Goal: Task Accomplishment & Management: Manage account settings

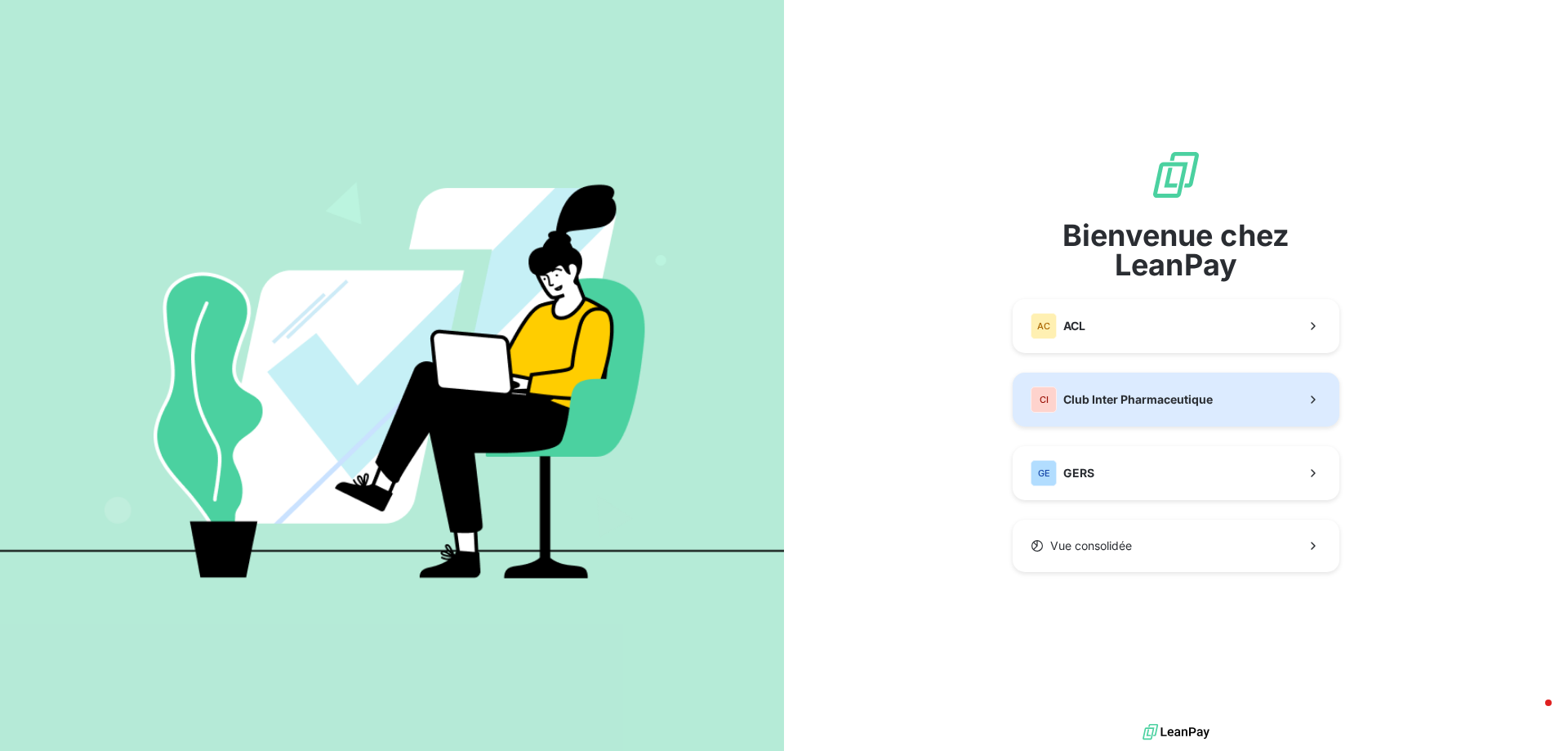
click at [1123, 403] on span "Club Inter Pharmaceutique" at bounding box center [1138, 399] width 150 height 16
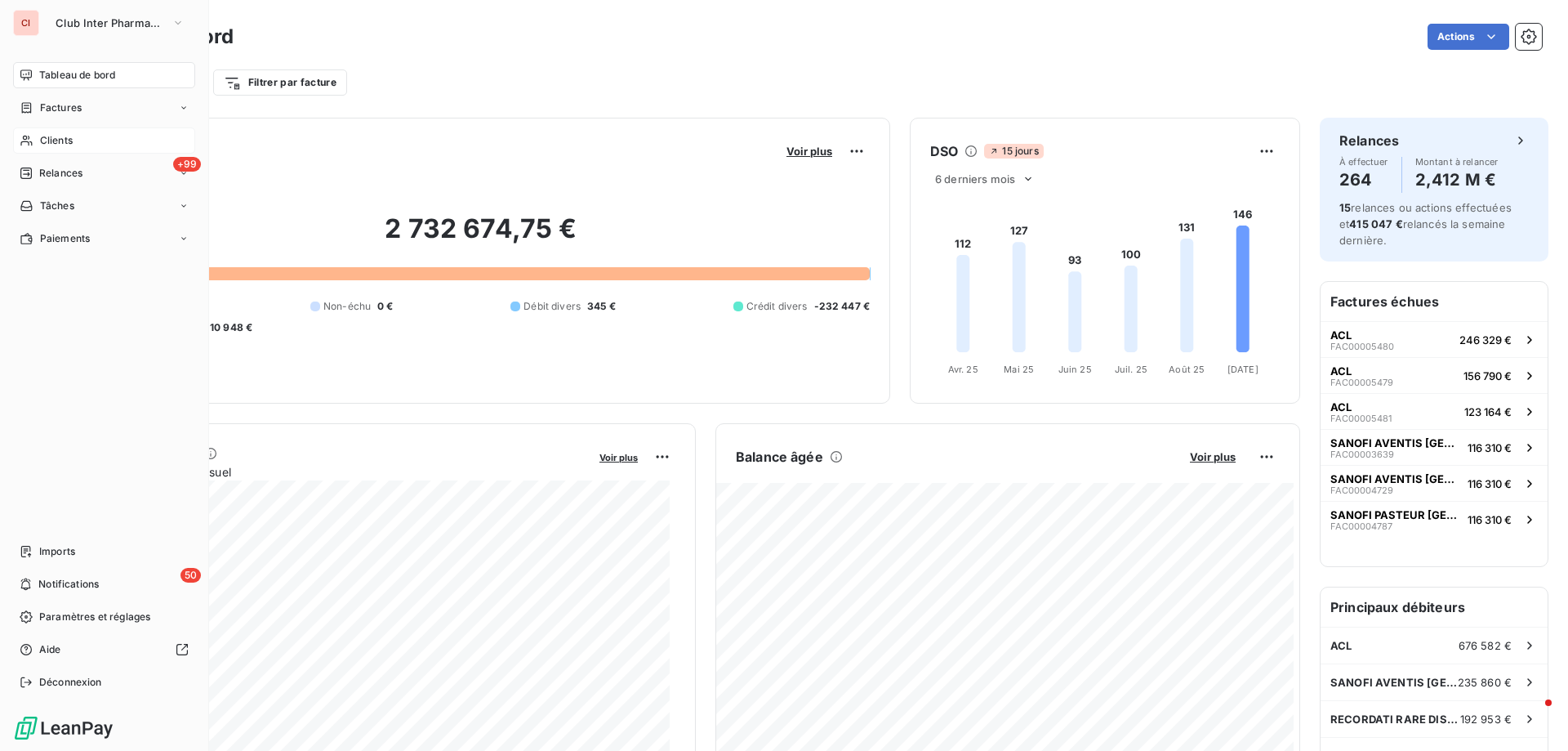
click at [60, 141] on span "Clients" at bounding box center [56, 140] width 33 height 15
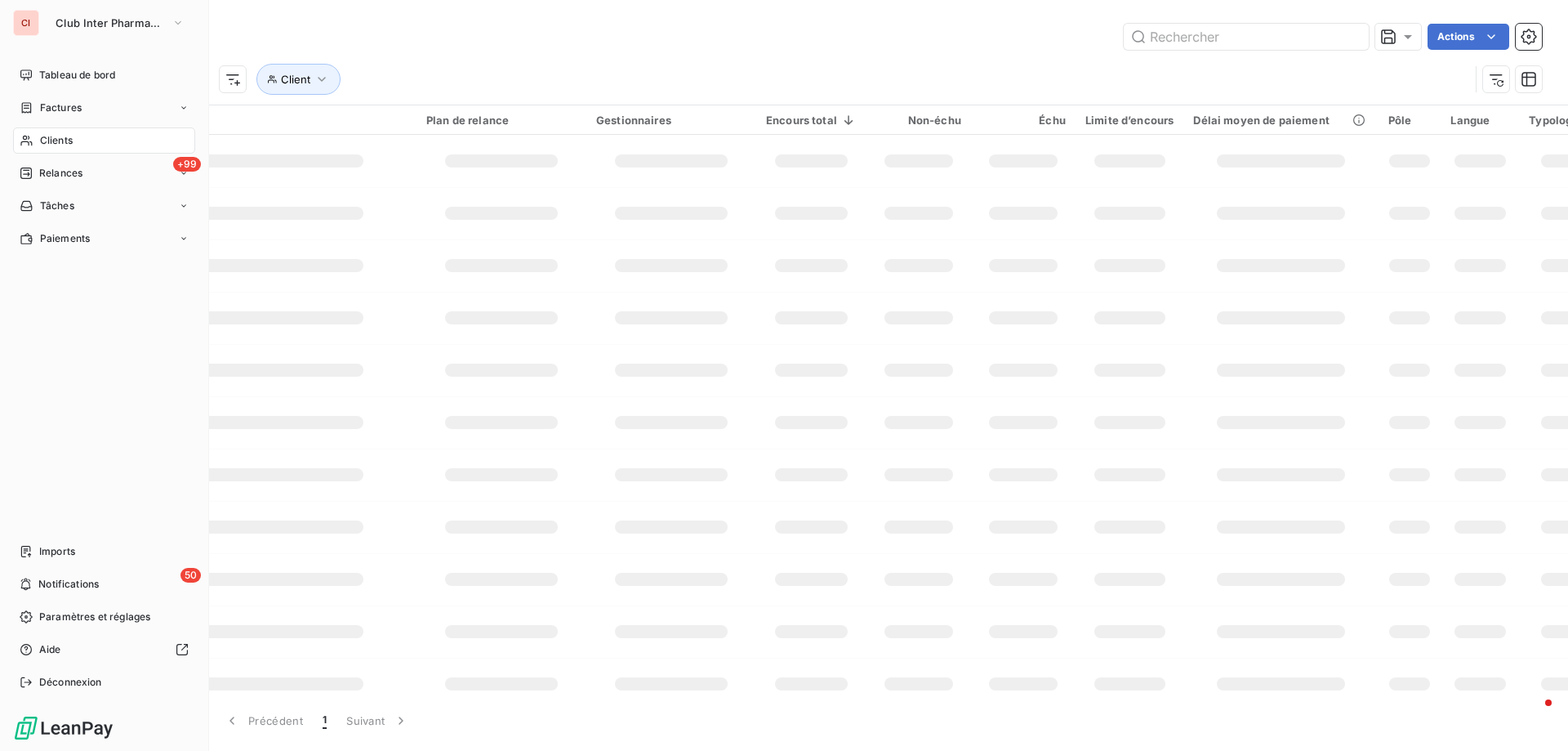
click at [60, 141] on span "Clients" at bounding box center [56, 140] width 33 height 15
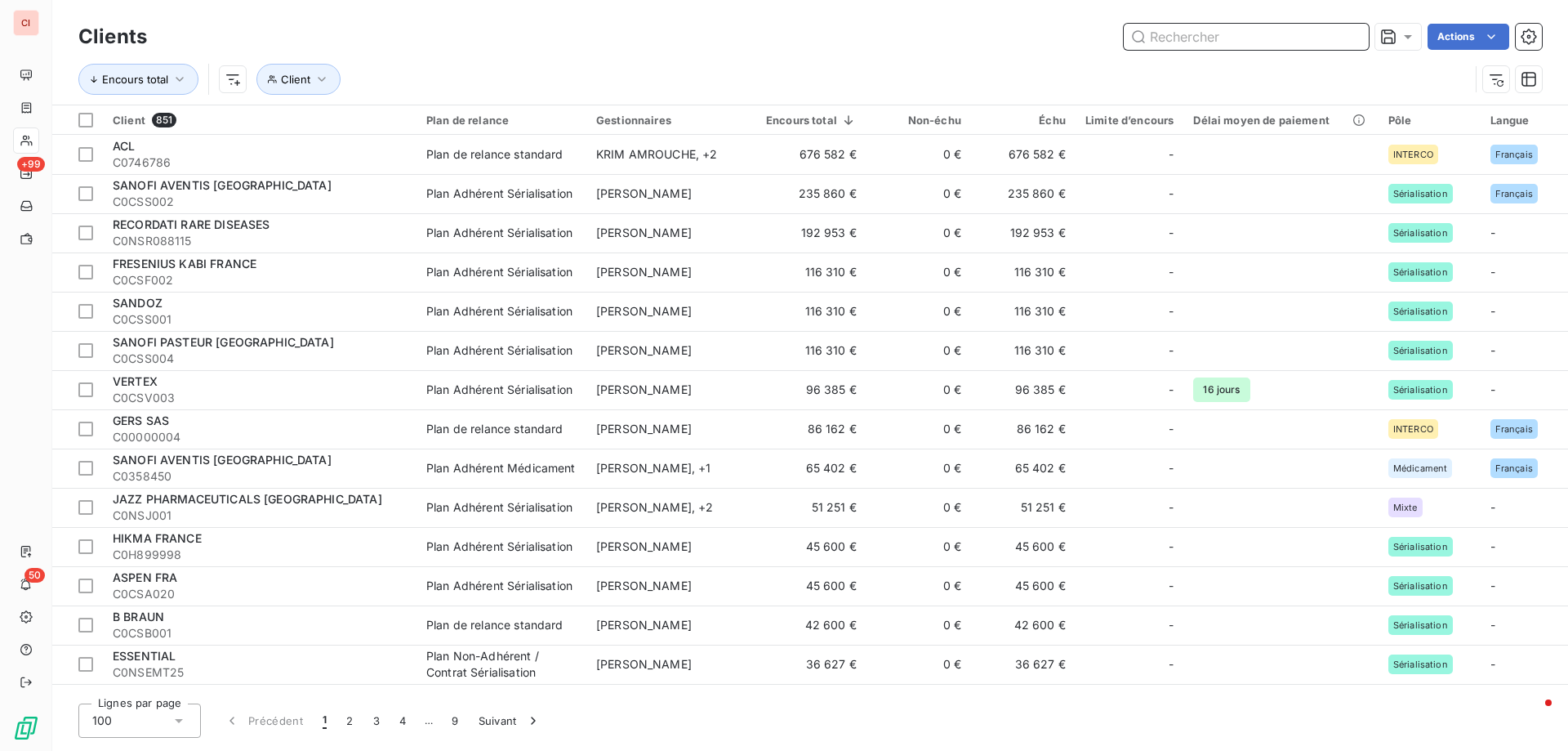
click at [1312, 41] on input "text" at bounding box center [1247, 37] width 245 height 26
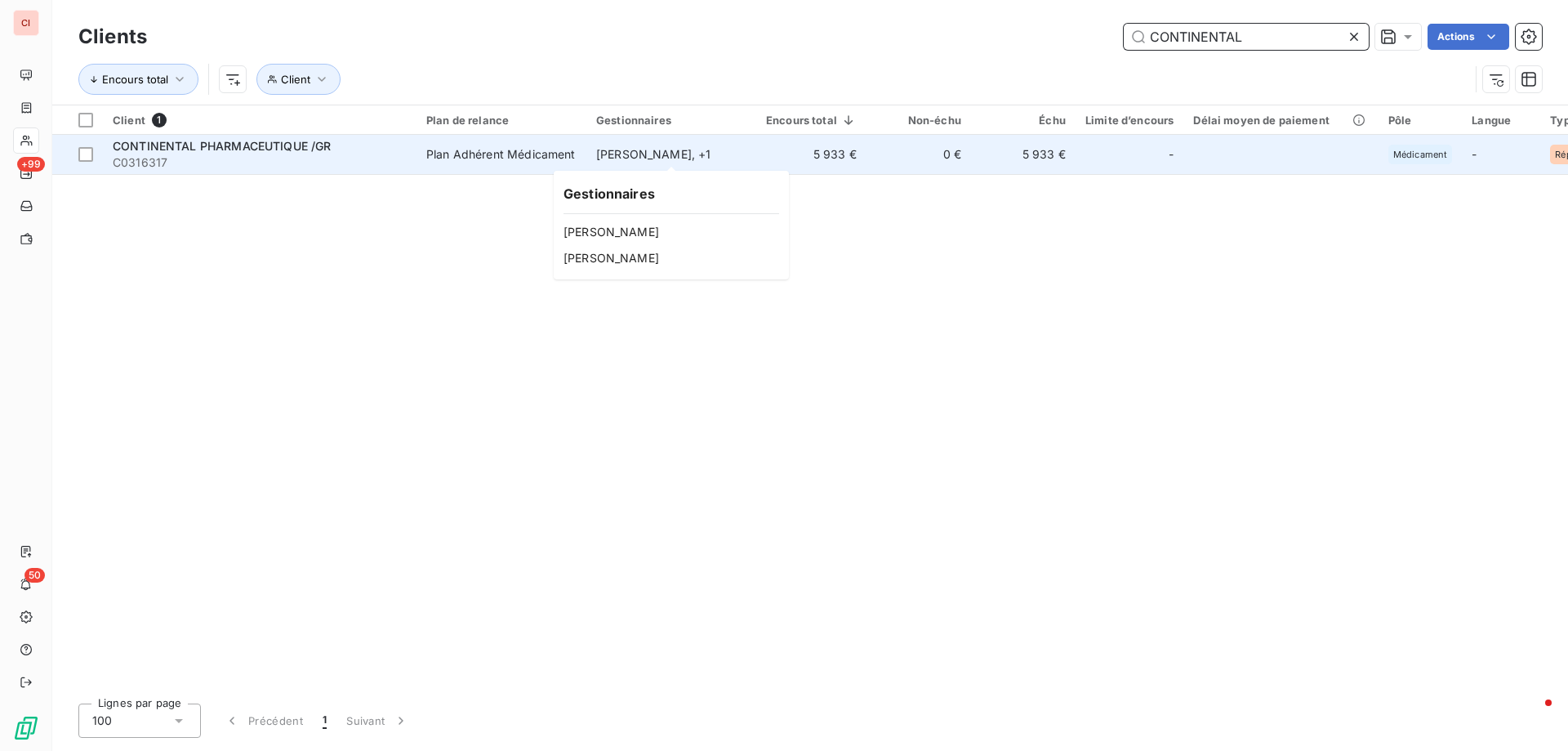
type input "CONTINENTAL"
click at [645, 159] on div "[PERSON_NAME] , + 1" at bounding box center [672, 154] width 151 height 16
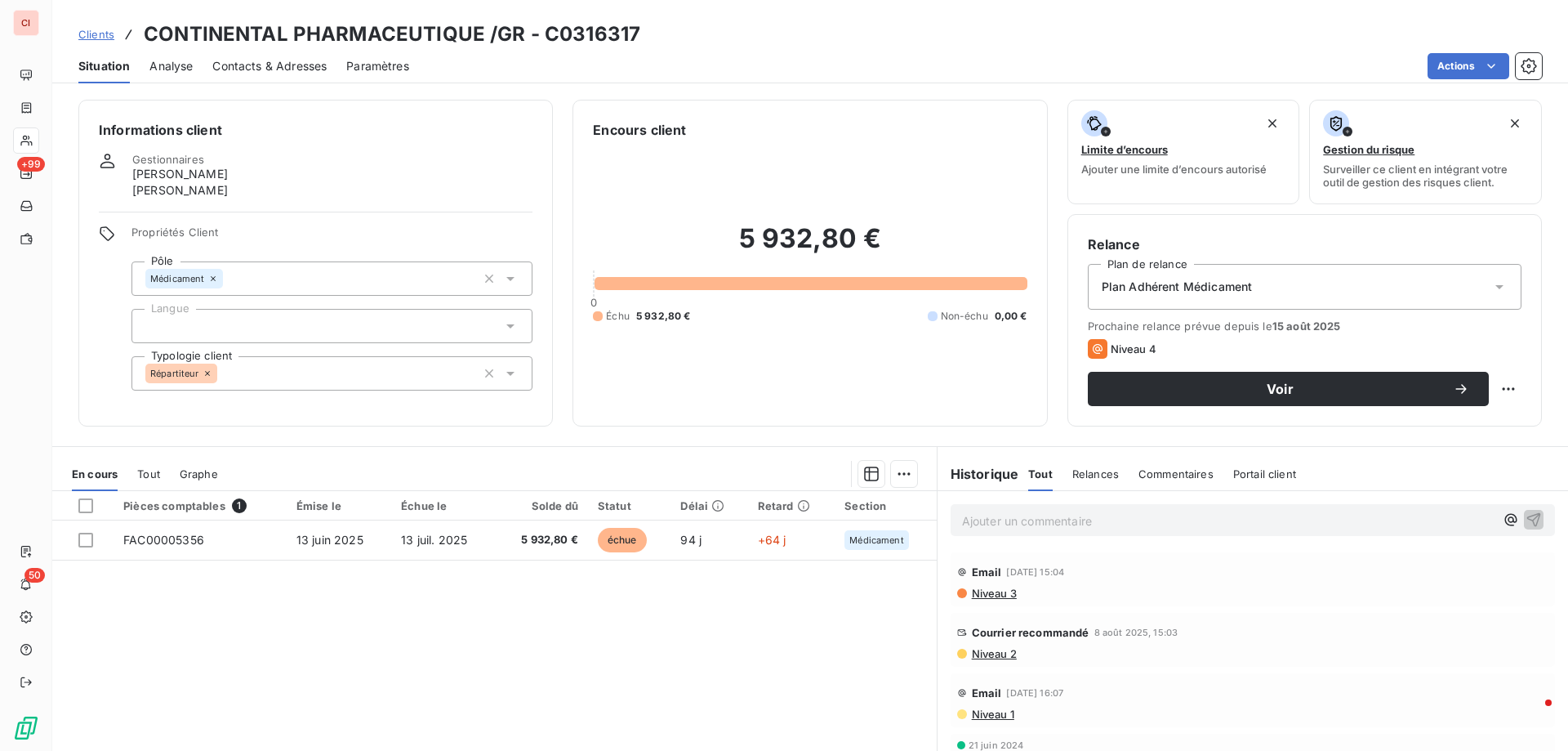
click at [266, 70] on span "Contacts & Adresses" at bounding box center [269, 66] width 114 height 16
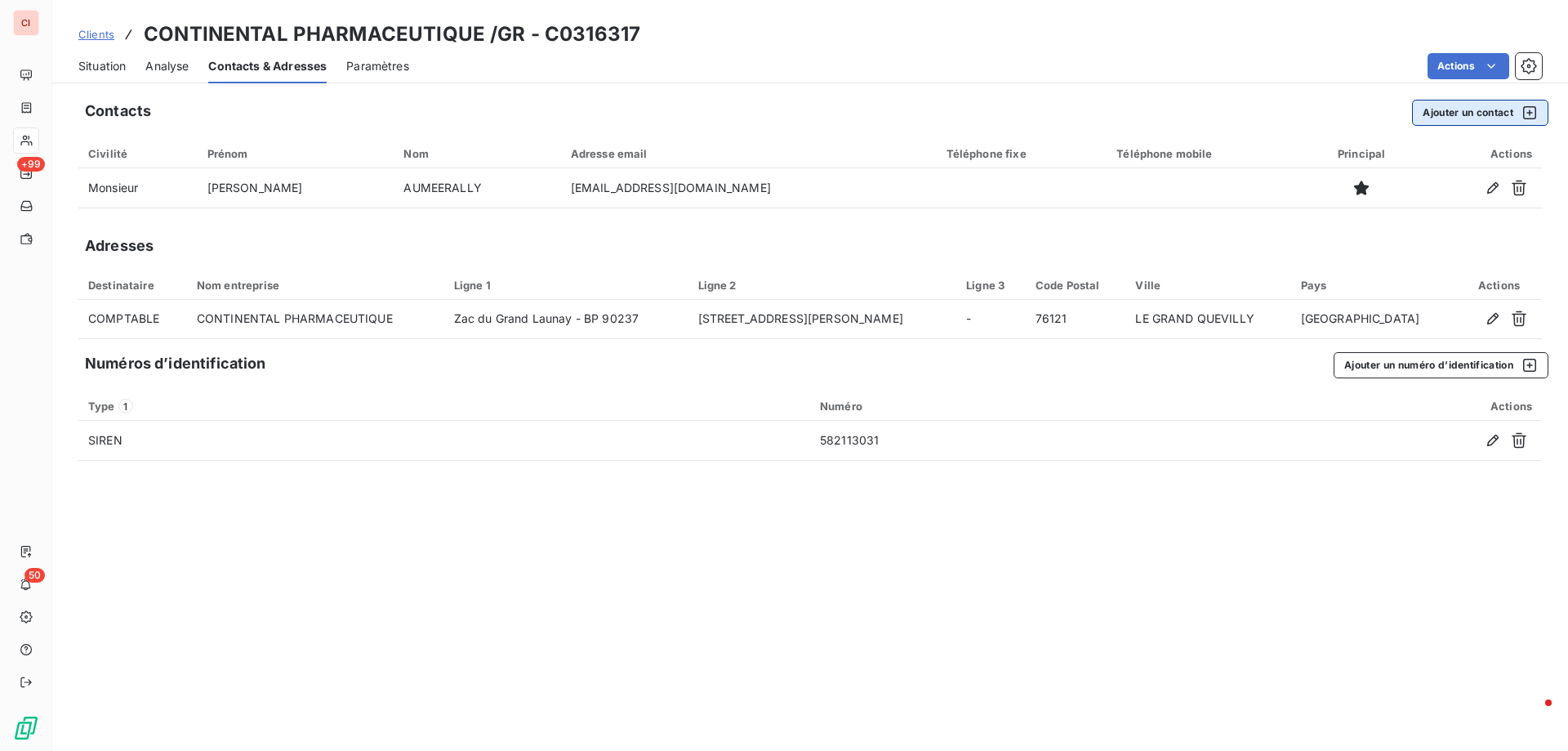
click at [1482, 120] on button "Ajouter un contact" at bounding box center [1480, 113] width 137 height 26
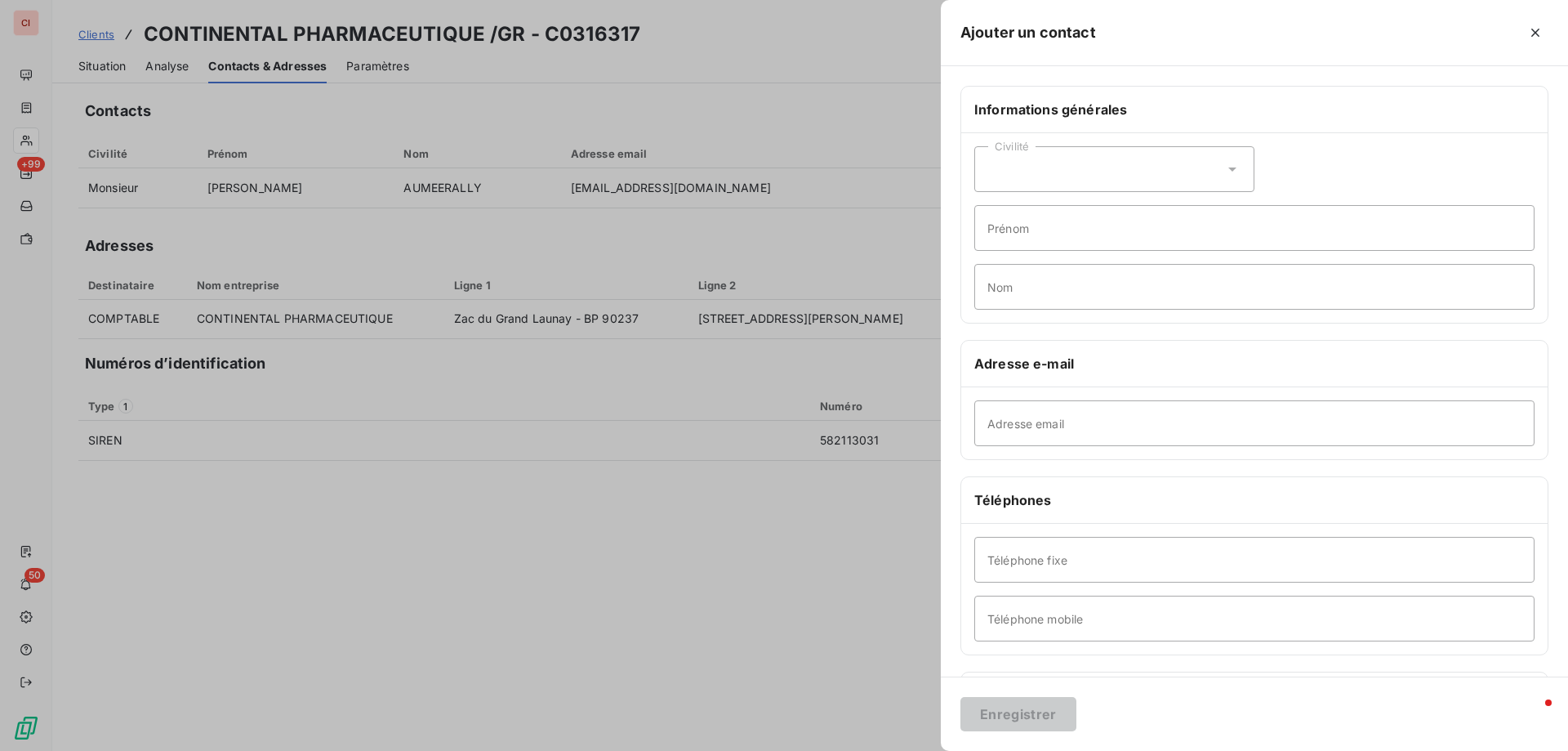
click at [1129, 151] on div "Civilité" at bounding box center [1114, 169] width 280 height 46
click at [1085, 237] on li "Monsieur" at bounding box center [1114, 238] width 280 height 29
click at [1082, 237] on input "Prénom" at bounding box center [1254, 228] width 561 height 46
type input "[PERSON_NAME]"
click at [1086, 288] on input "Nom" at bounding box center [1254, 286] width 561 height 46
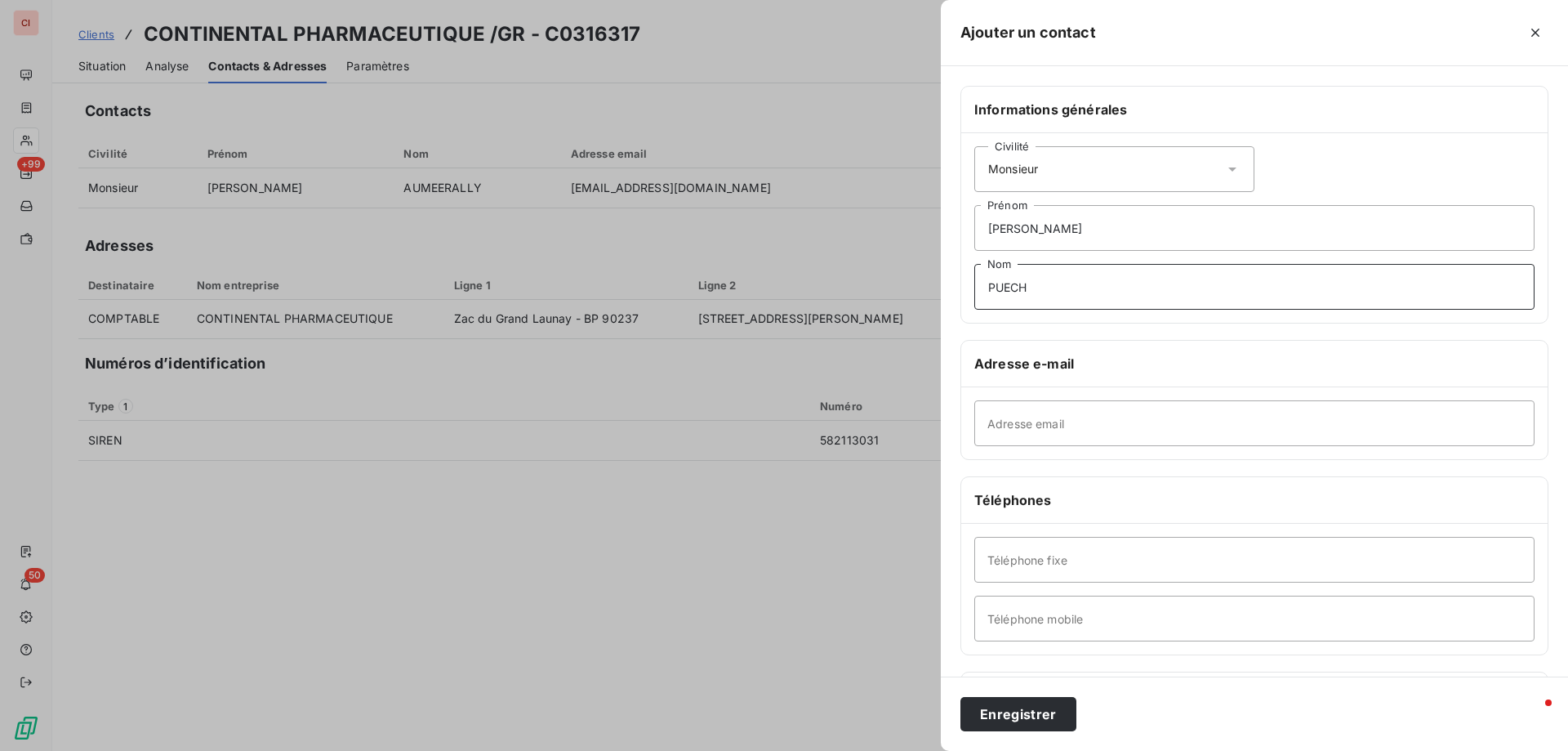
type input "PUECH"
click at [1054, 416] on input "Adresse email" at bounding box center [1254, 423] width 561 height 46
type input "[EMAIL_ADDRESS][DOMAIN_NAME]"
click at [1021, 705] on button "Enregistrer" at bounding box center [1018, 713] width 116 height 34
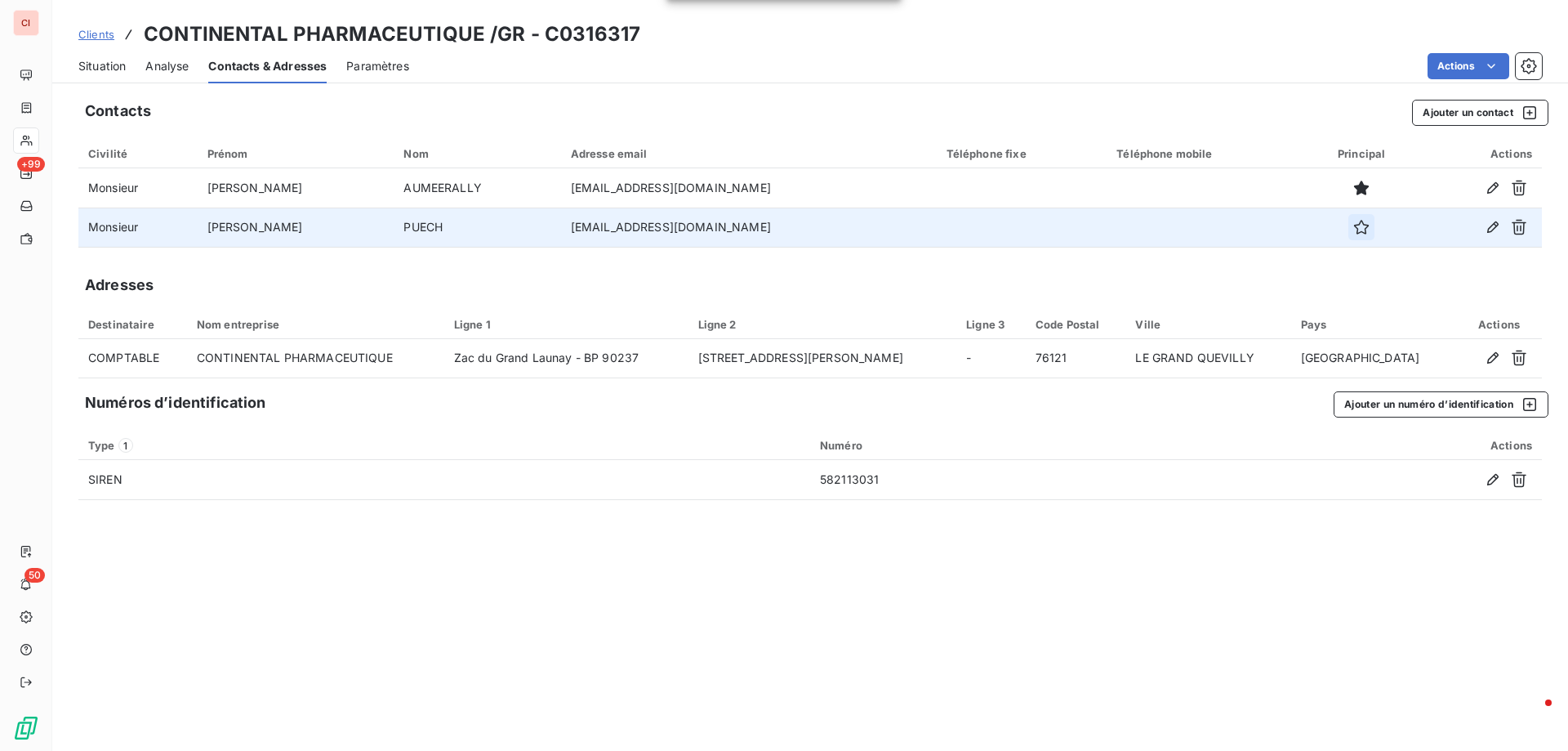
click at [1353, 235] on icon "button" at bounding box center [1361, 226] width 16 height 16
click at [921, 280] on div "Adresses" at bounding box center [809, 285] width 1463 height 23
click at [114, 64] on span "Situation" at bounding box center [102, 66] width 47 height 16
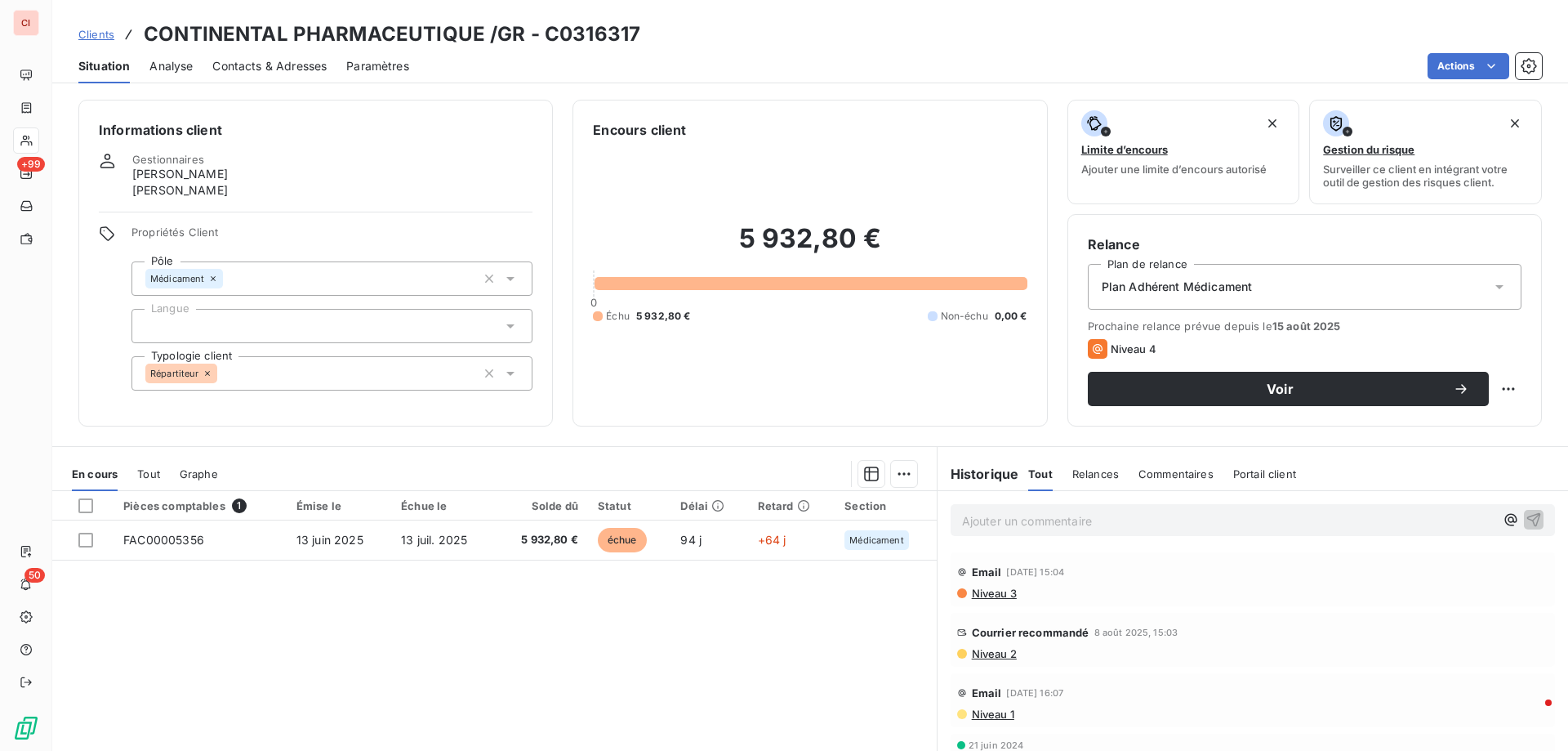
scroll to position [82, 0]
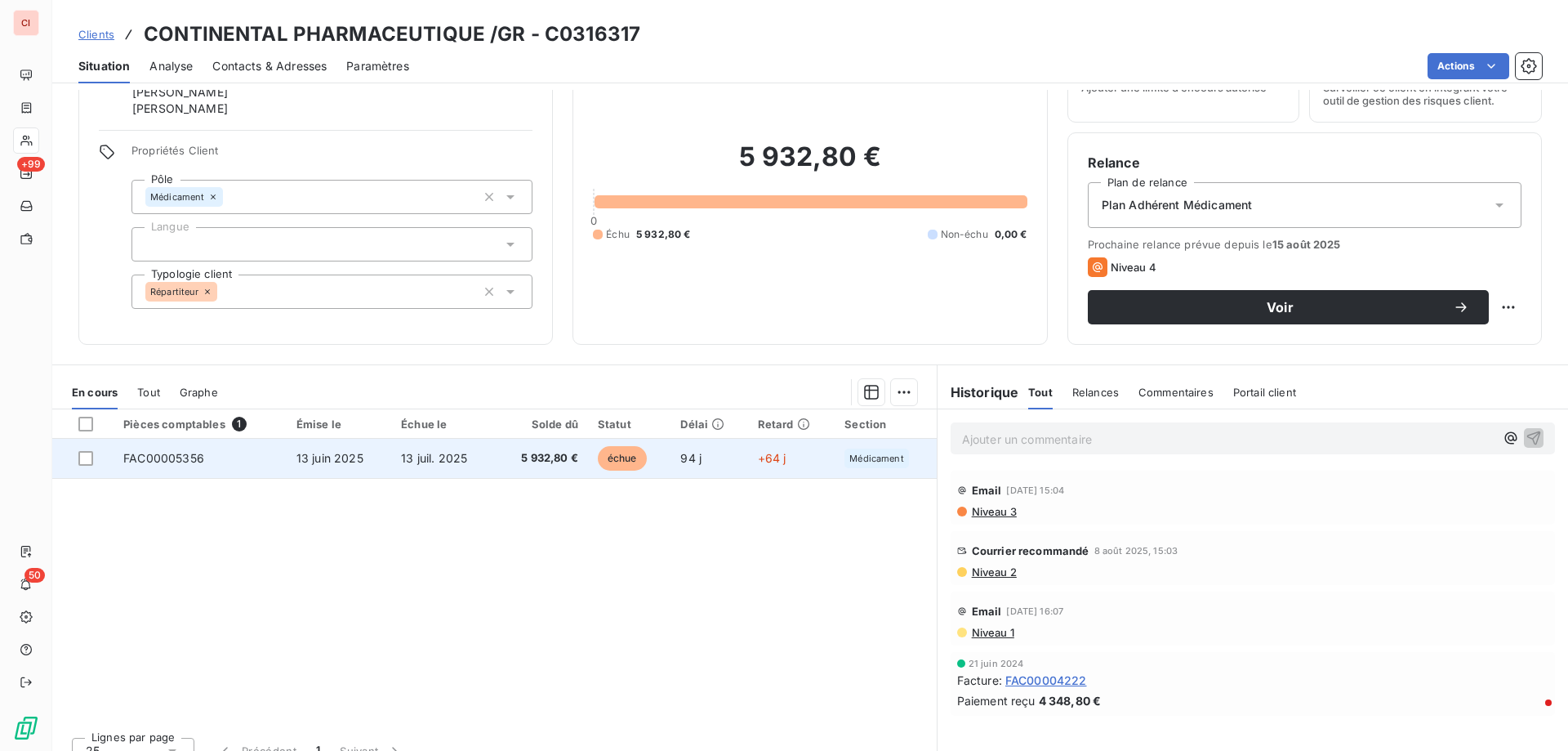
click at [547, 464] on span "5 932,80 €" at bounding box center [541, 458] width 73 height 16
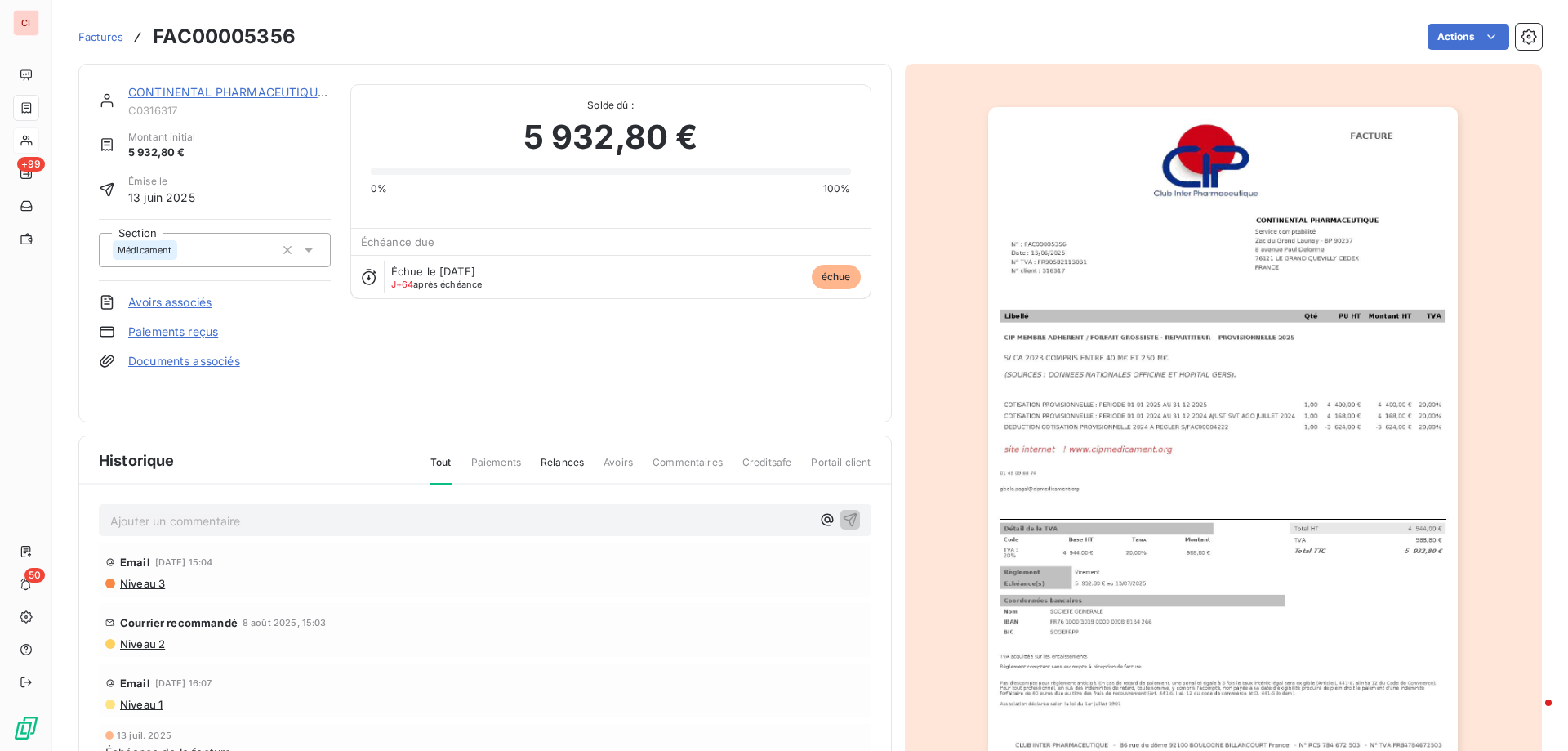
click at [1066, 277] on img "button" at bounding box center [1223, 440] width 469 height 665
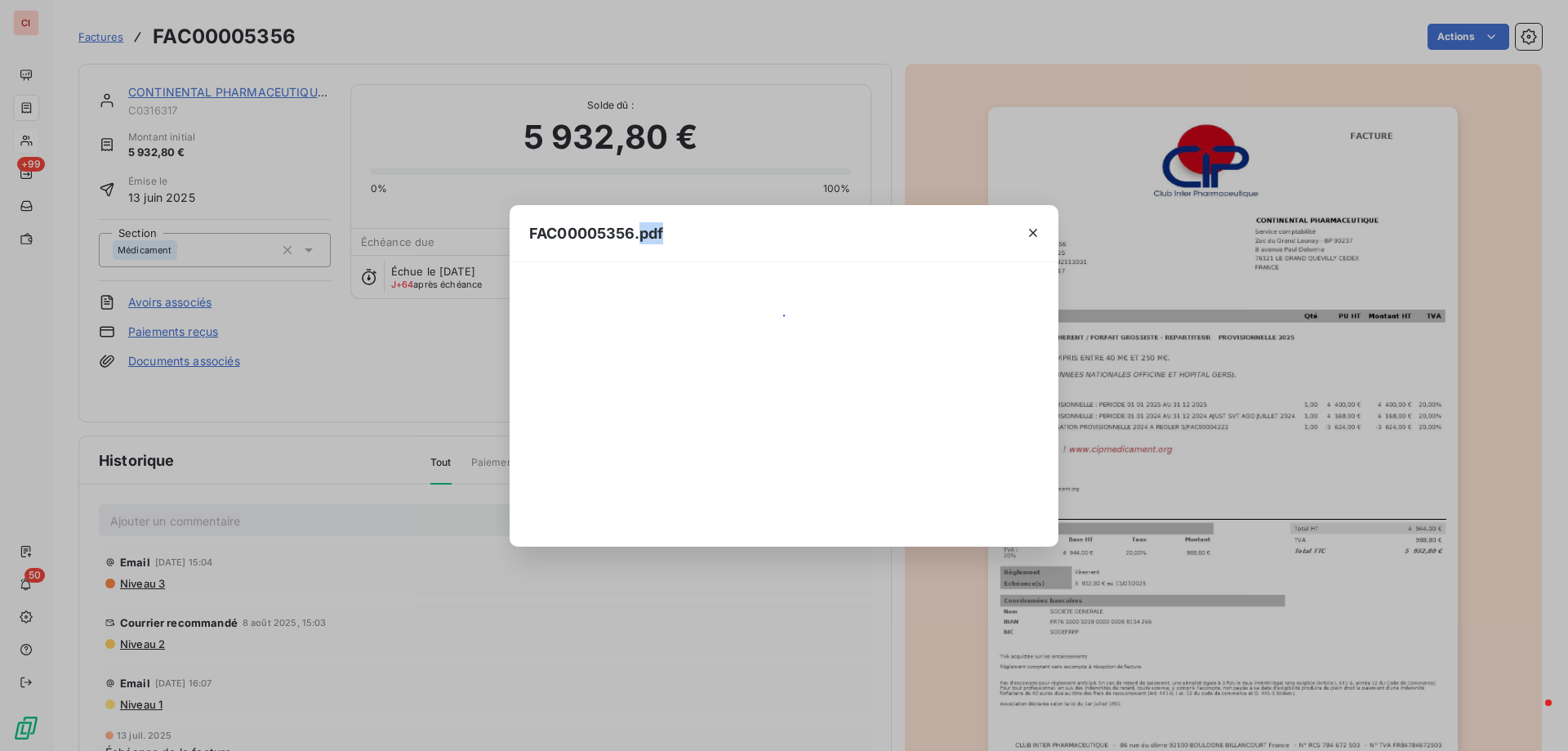
click at [1066, 277] on div "FAC00005356.pdf" at bounding box center [784, 375] width 1568 height 751
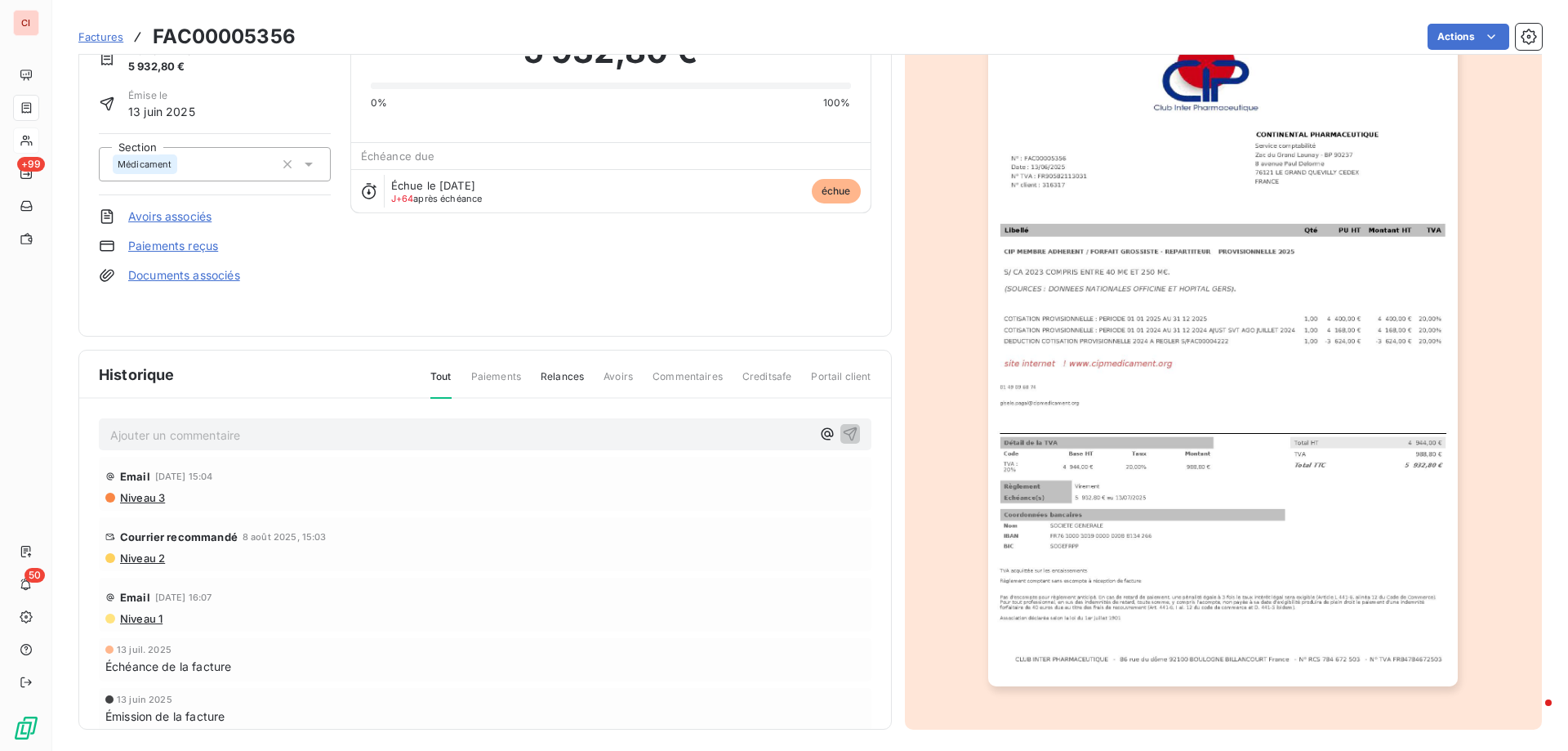
scroll to position [91, 0]
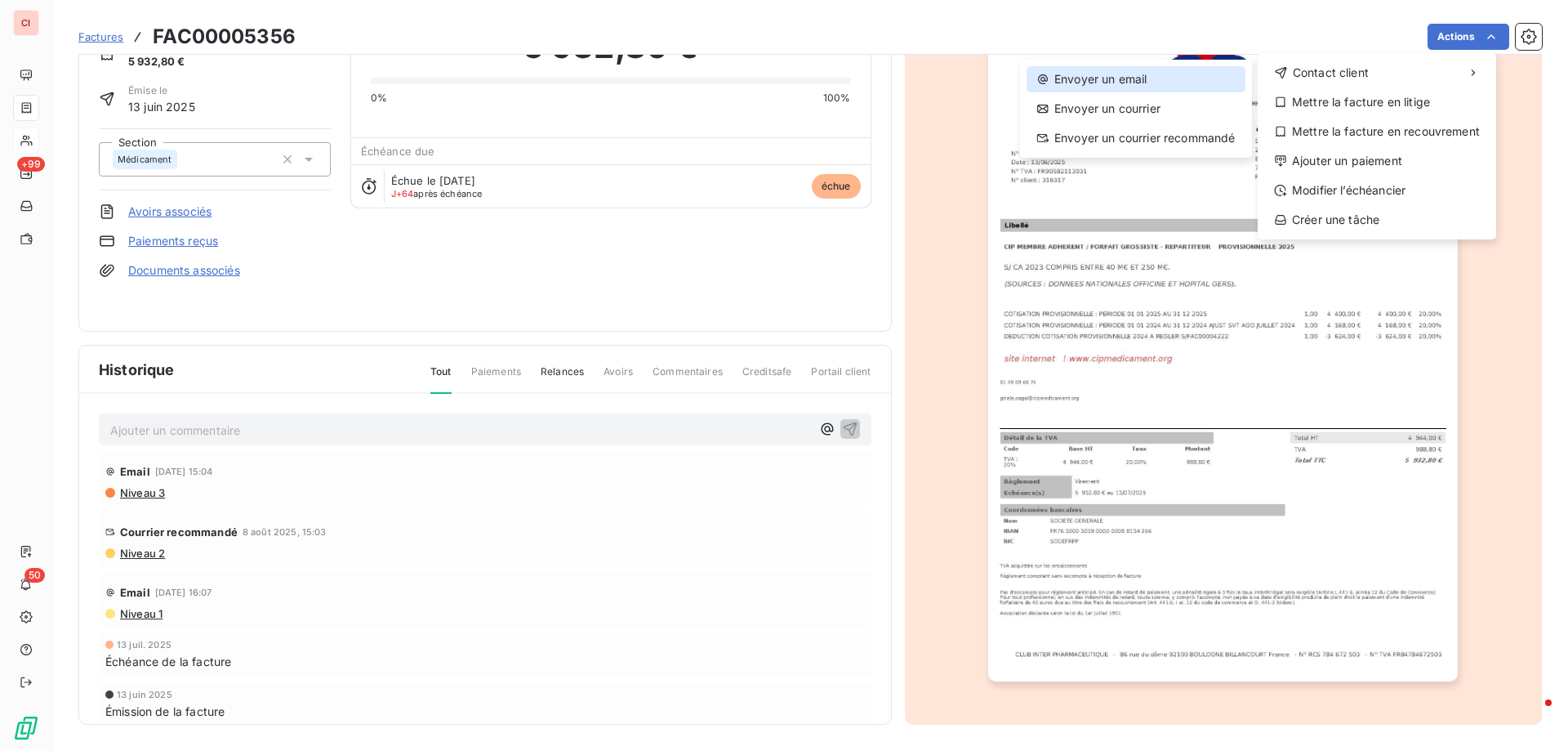
click at [1132, 83] on div "Envoyer un email" at bounding box center [1136, 79] width 219 height 26
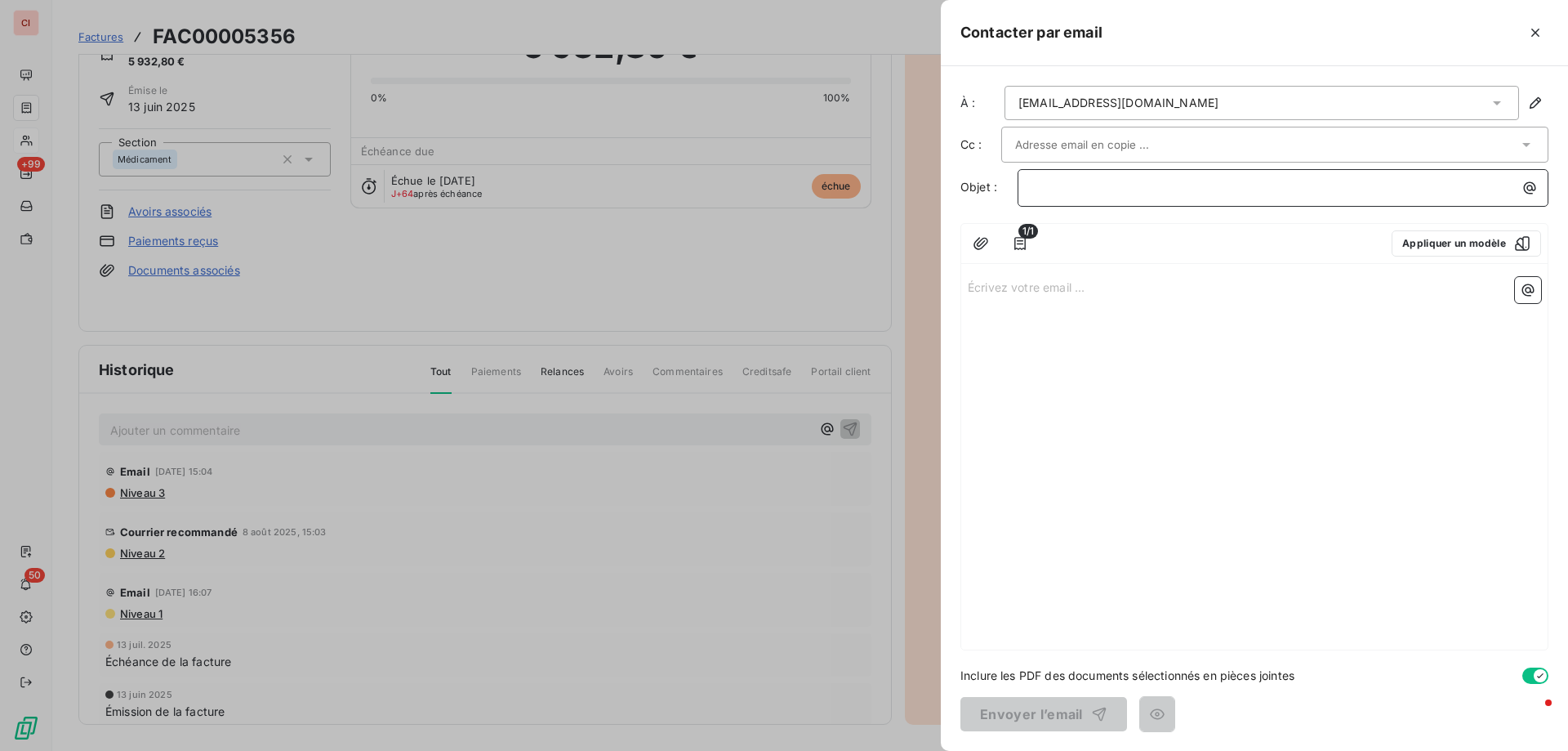
click at [1144, 196] on p "﻿" at bounding box center [1287, 188] width 512 height 19
click at [985, 240] on icon "button" at bounding box center [980, 243] width 16 height 16
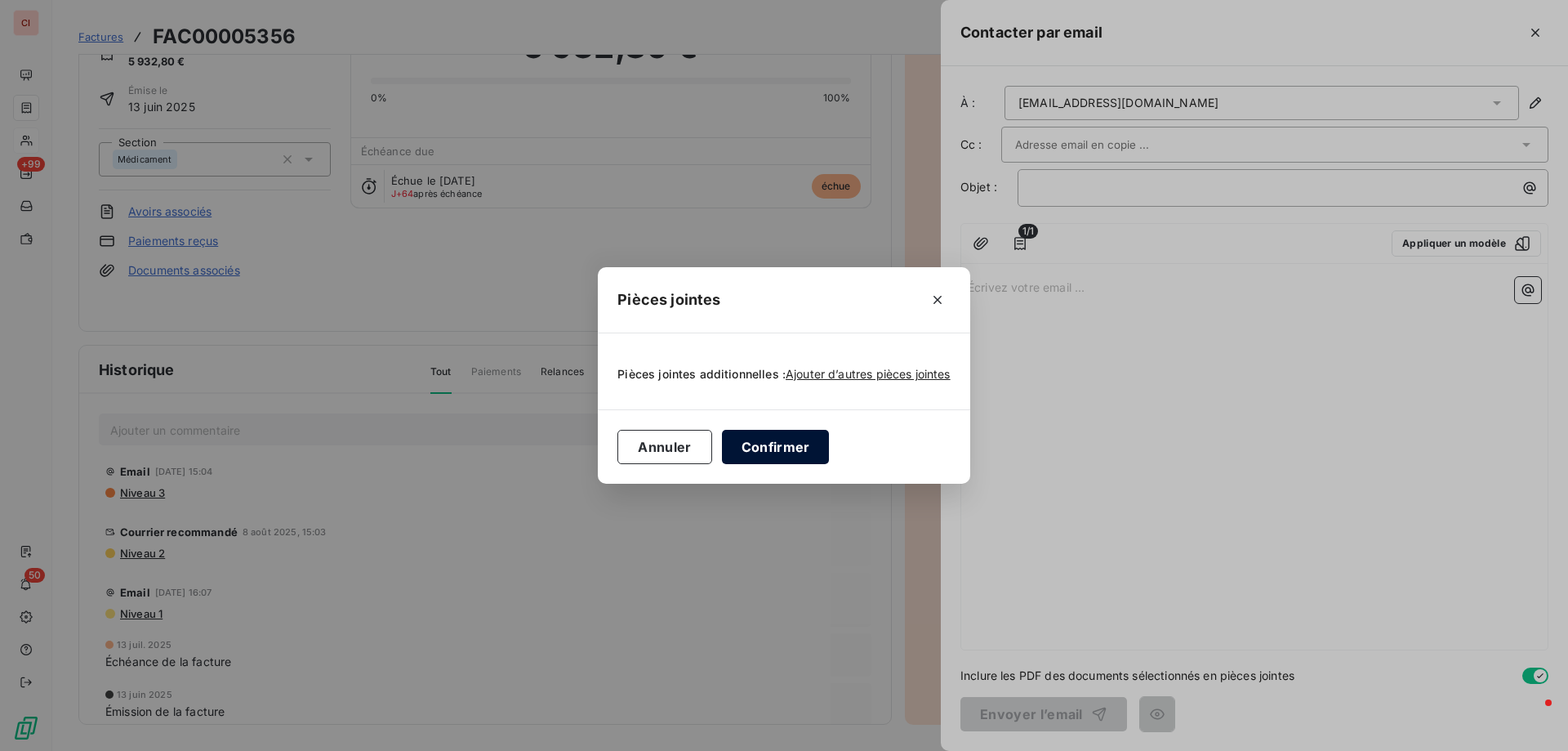
click at [767, 445] on button "Confirmer" at bounding box center [776, 447] width 107 height 34
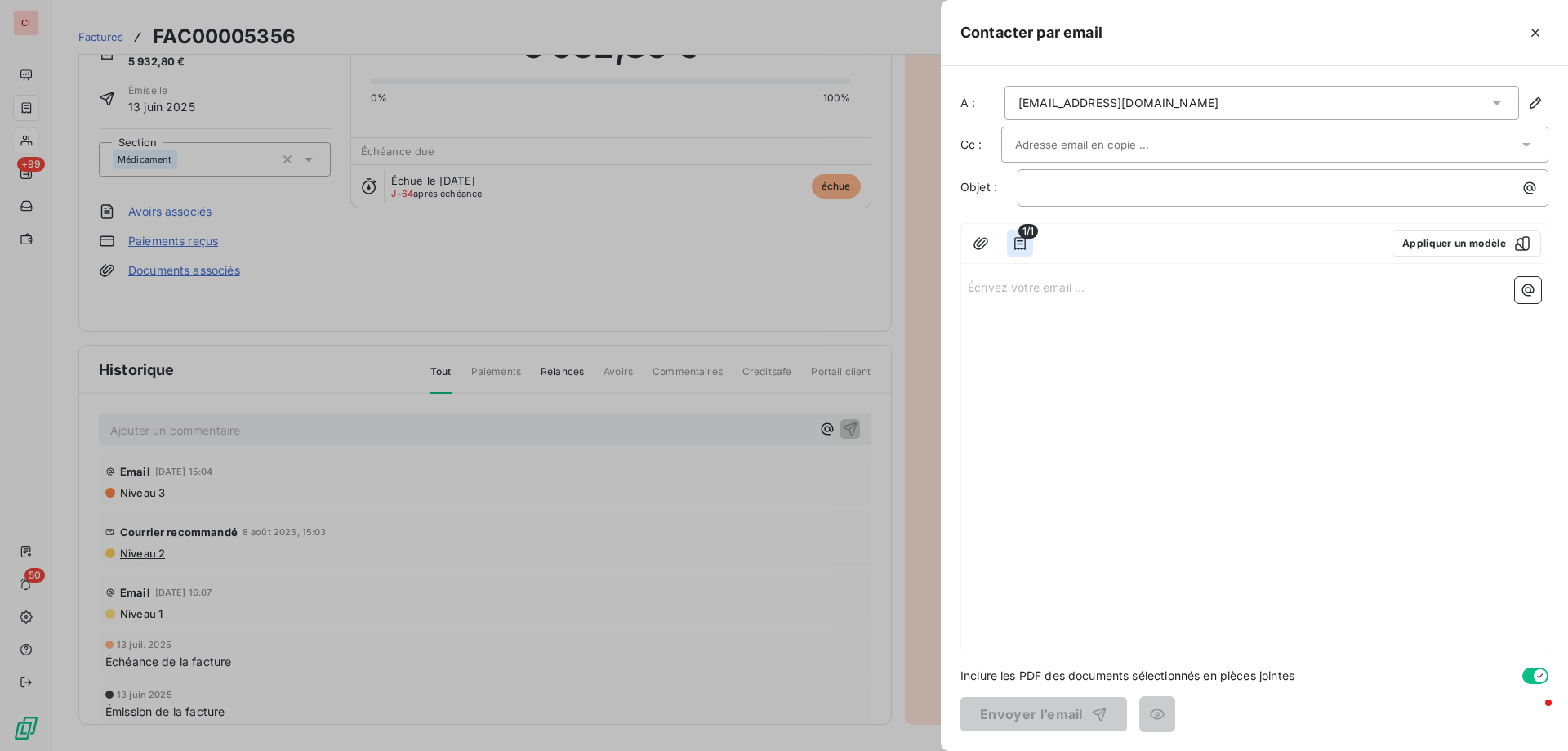
click at [1021, 246] on icon "button" at bounding box center [1020, 243] width 16 height 16
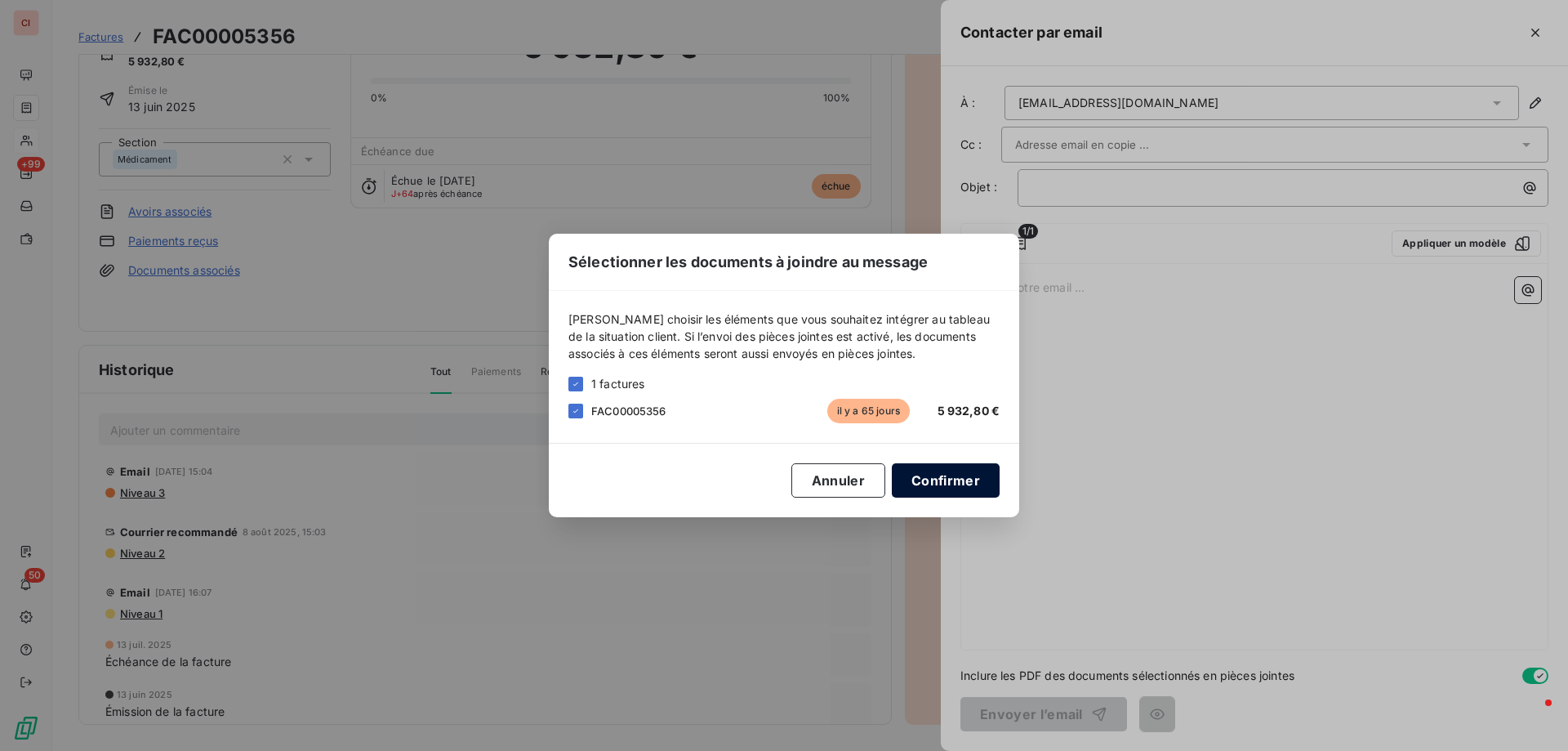
click at [952, 476] on button "Confirmer" at bounding box center [946, 481] width 107 height 34
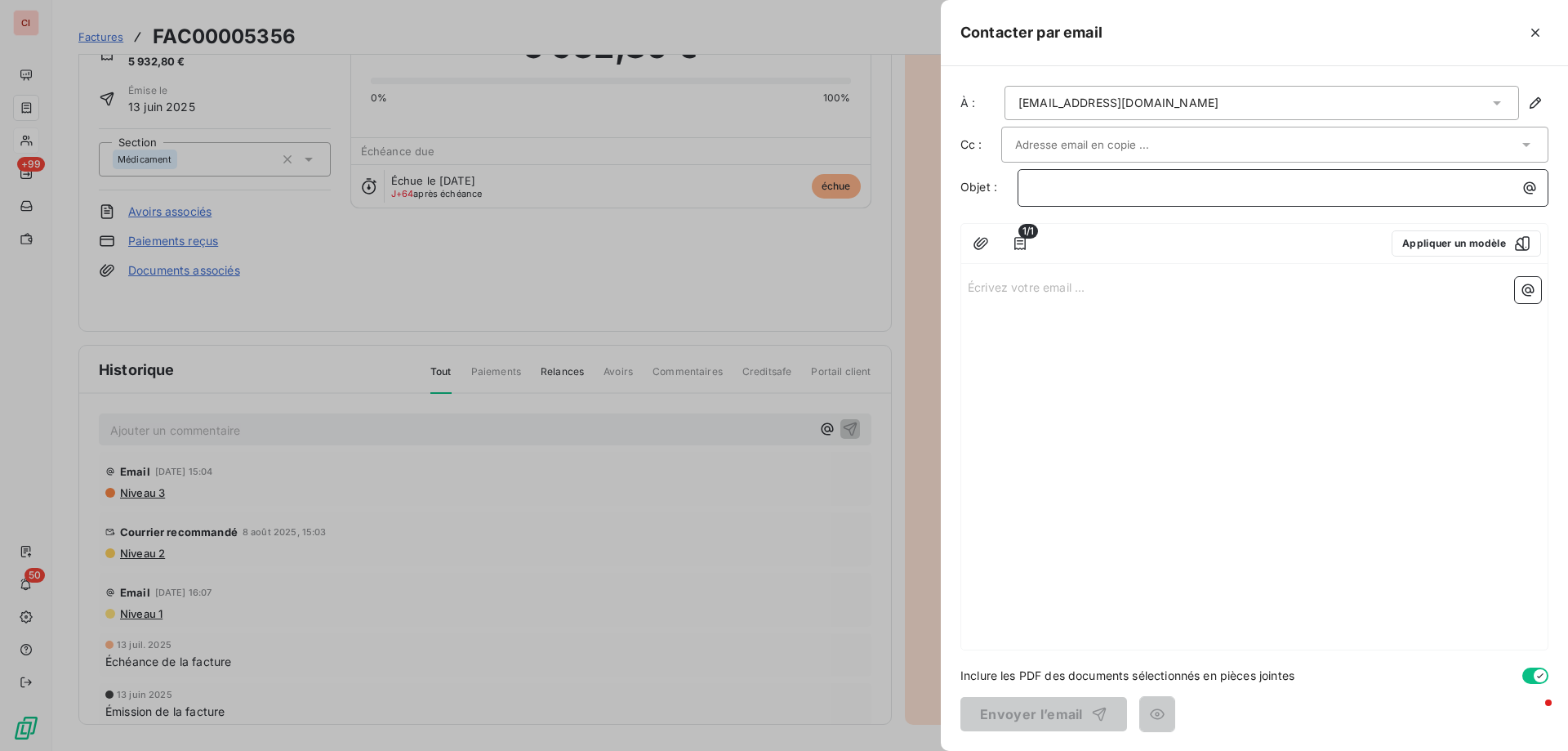
click at [1112, 177] on div "﻿" at bounding box center [1282, 186] width 519 height 22
click at [1112, 178] on p "﻿" at bounding box center [1287, 188] width 512 height 19
click at [1021, 320] on div "Écrivez votre email ... ﻿" at bounding box center [1254, 460] width 586 height 379
click at [1019, 310] on div "Écrivez votre email ... ﻿" at bounding box center [1254, 460] width 586 height 379
click at [1014, 302] on div "Écrivez votre email ... ﻿" at bounding box center [1254, 460] width 586 height 379
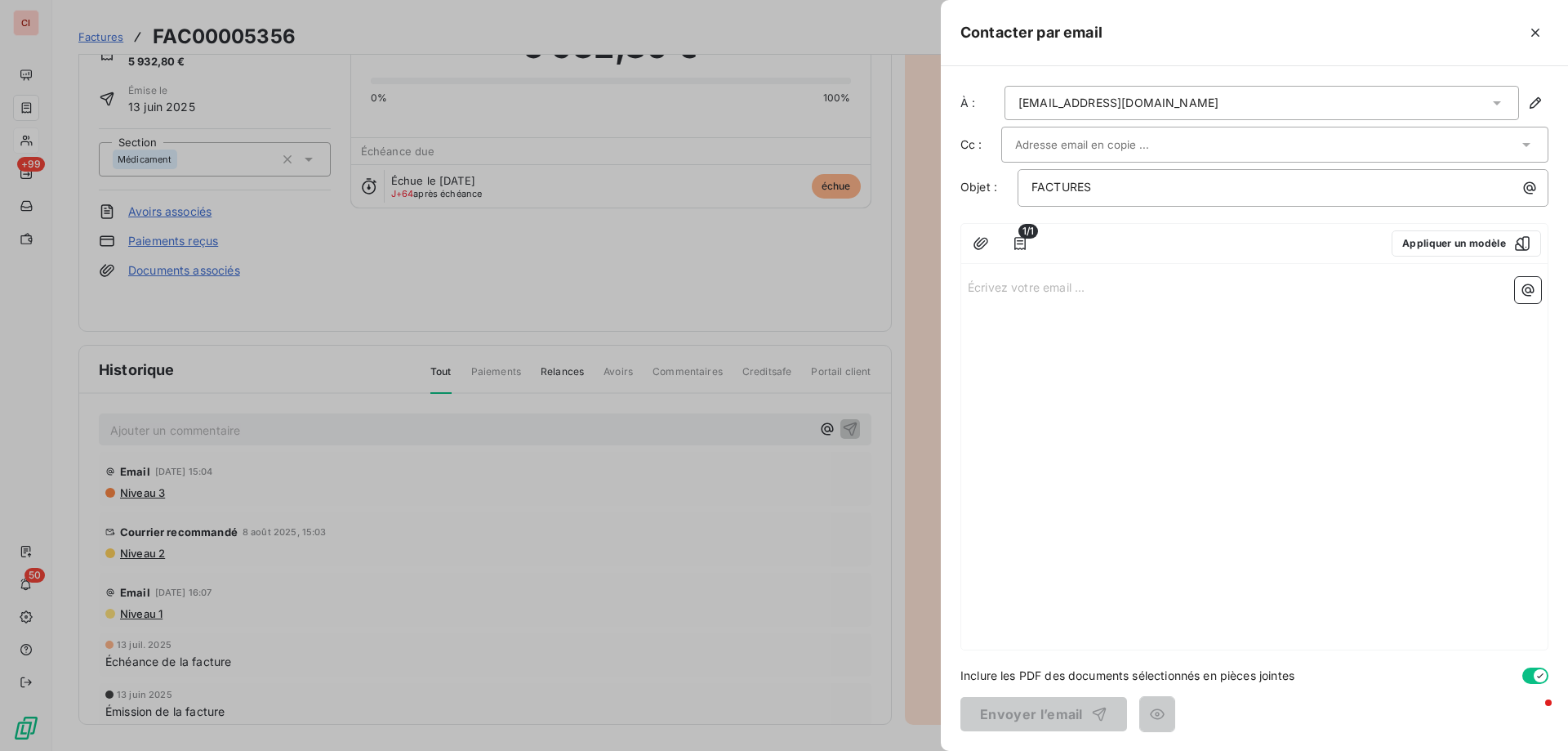
click at [1008, 292] on p "Écrivez votre email ... ﻿" at bounding box center [1254, 286] width 574 height 19
click at [1535, 24] on icon "button" at bounding box center [1535, 32] width 16 height 16
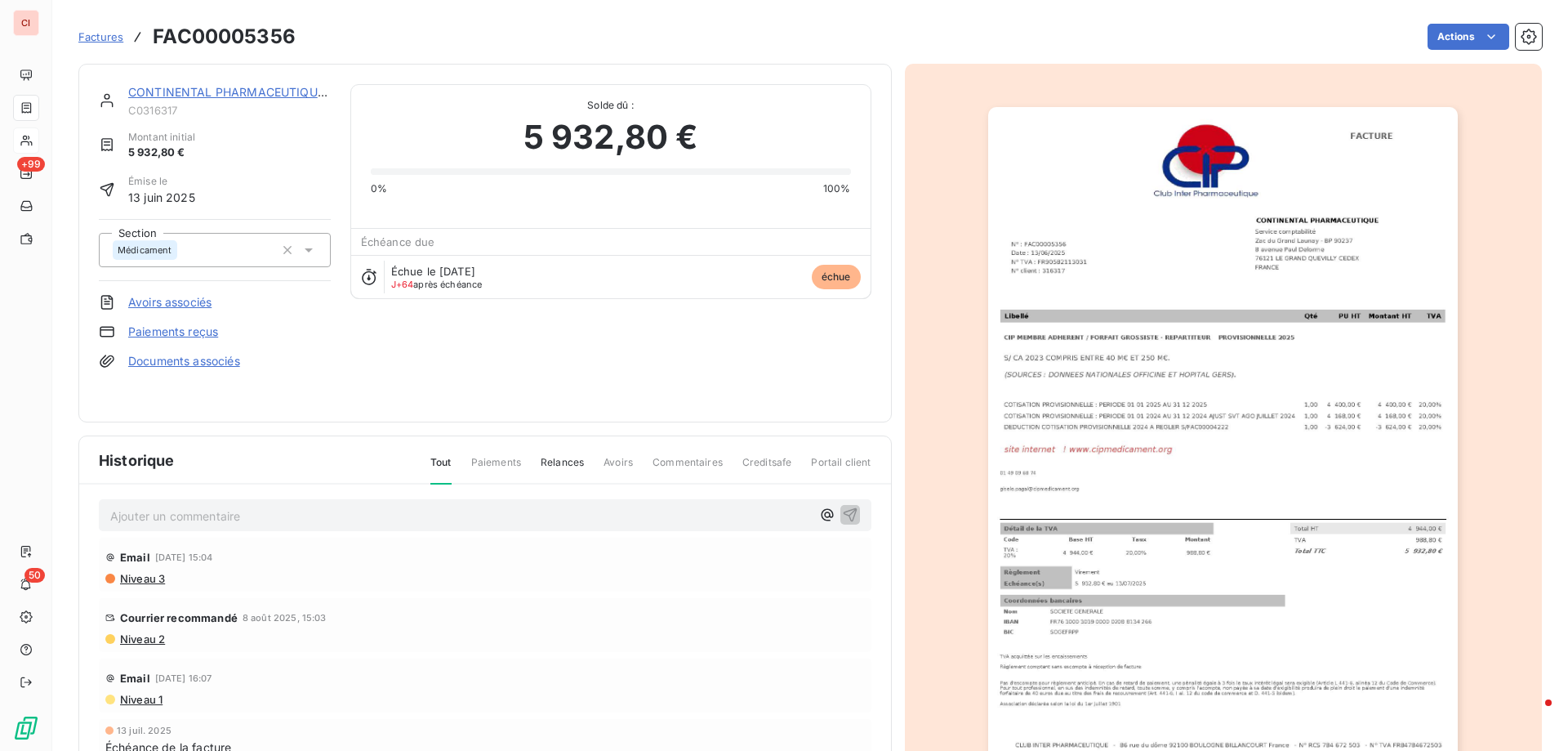
scroll to position [0, 0]
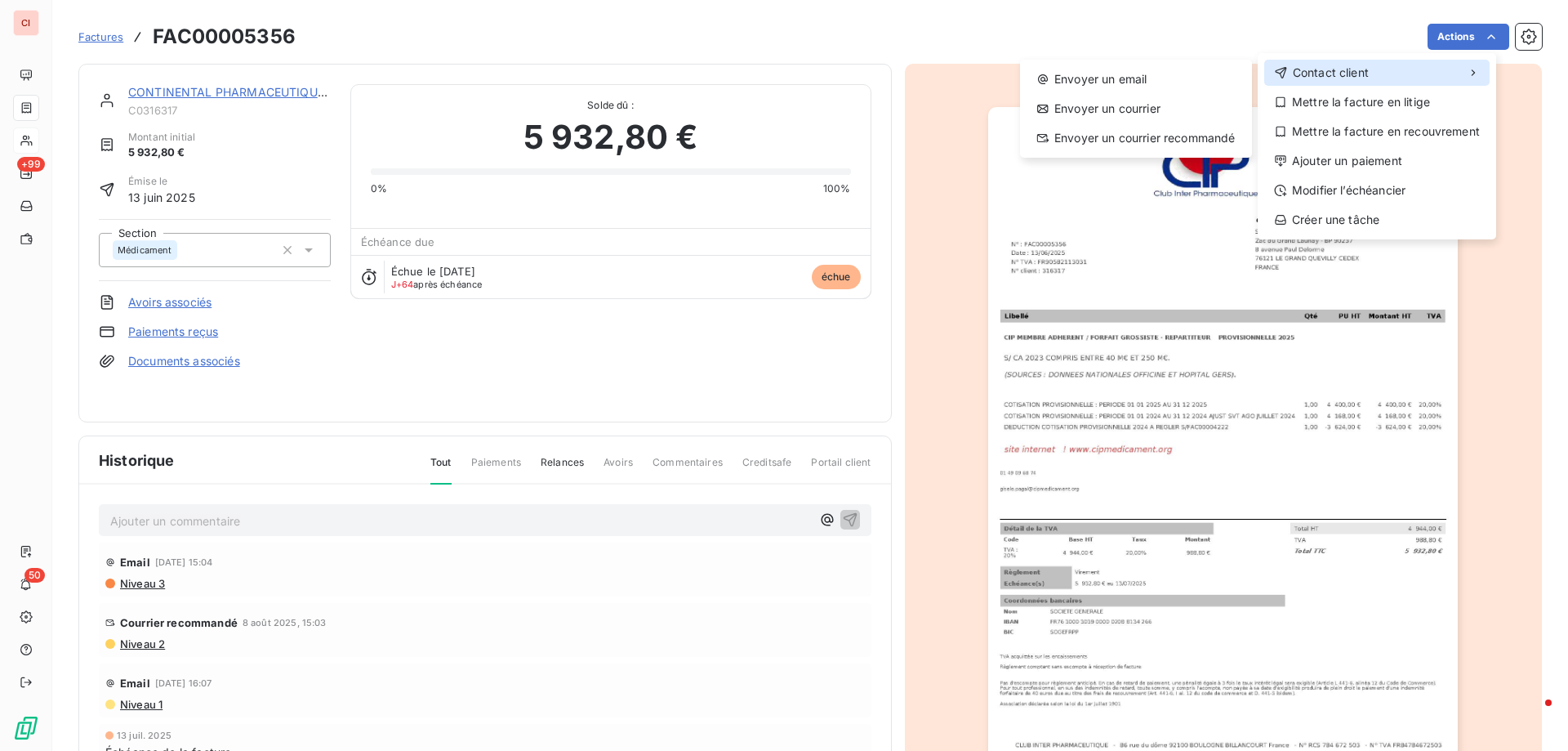
click at [1324, 69] on span "Contact client" at bounding box center [1331, 72] width 76 height 16
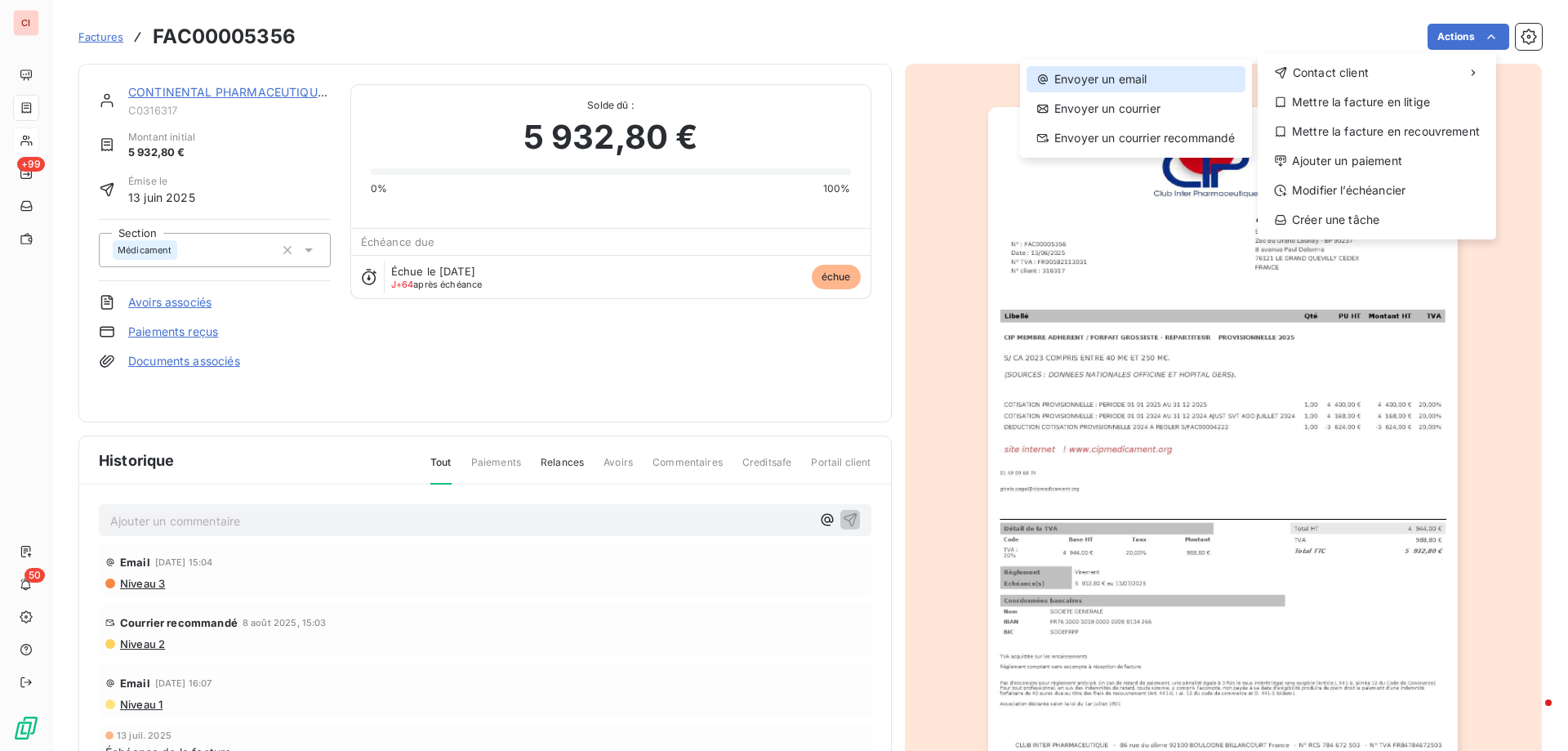
click at [1148, 76] on div "Envoyer un email" at bounding box center [1136, 79] width 219 height 26
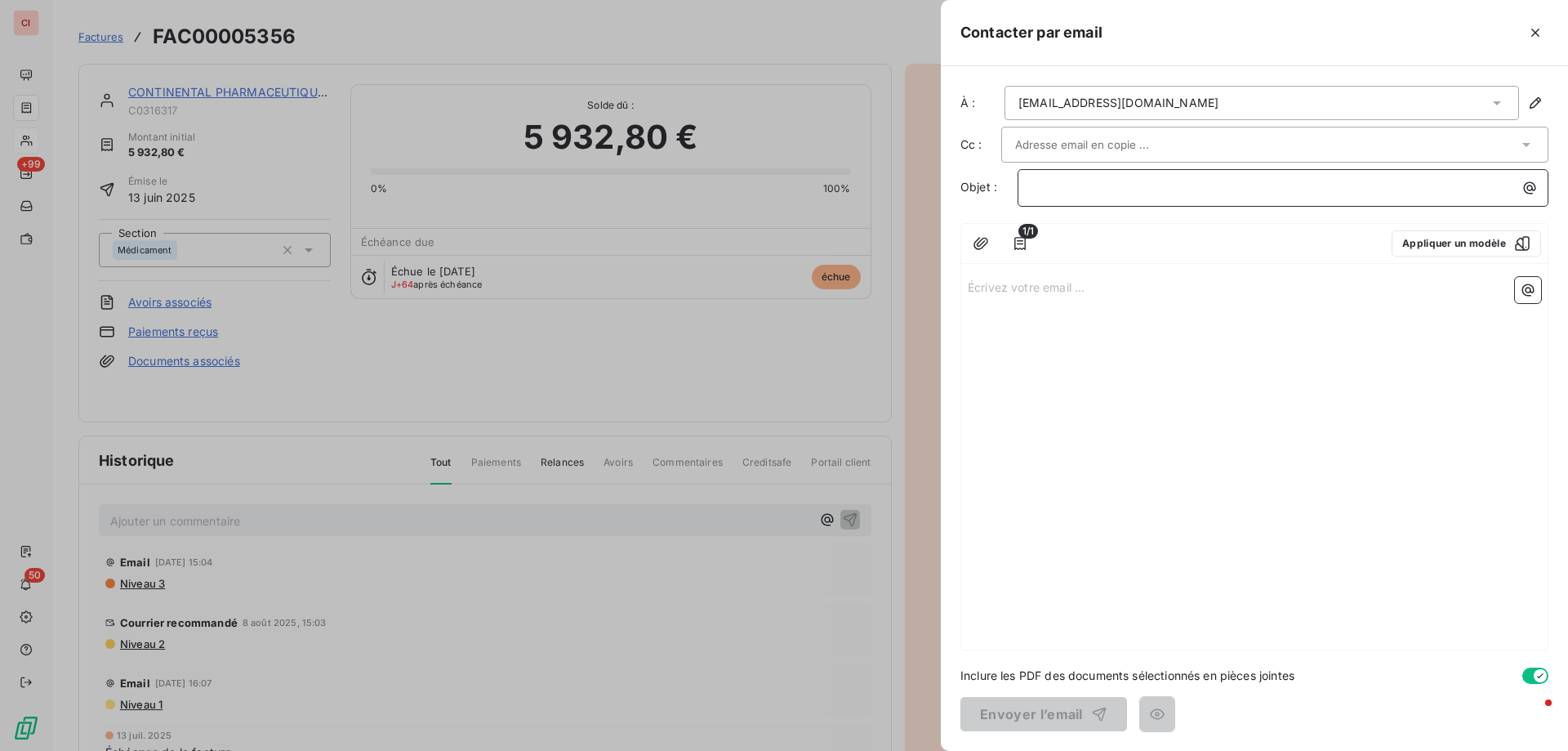
click at [1077, 188] on p "﻿" at bounding box center [1287, 188] width 512 height 19
click at [1013, 243] on icon "button" at bounding box center [1020, 243] width 16 height 16
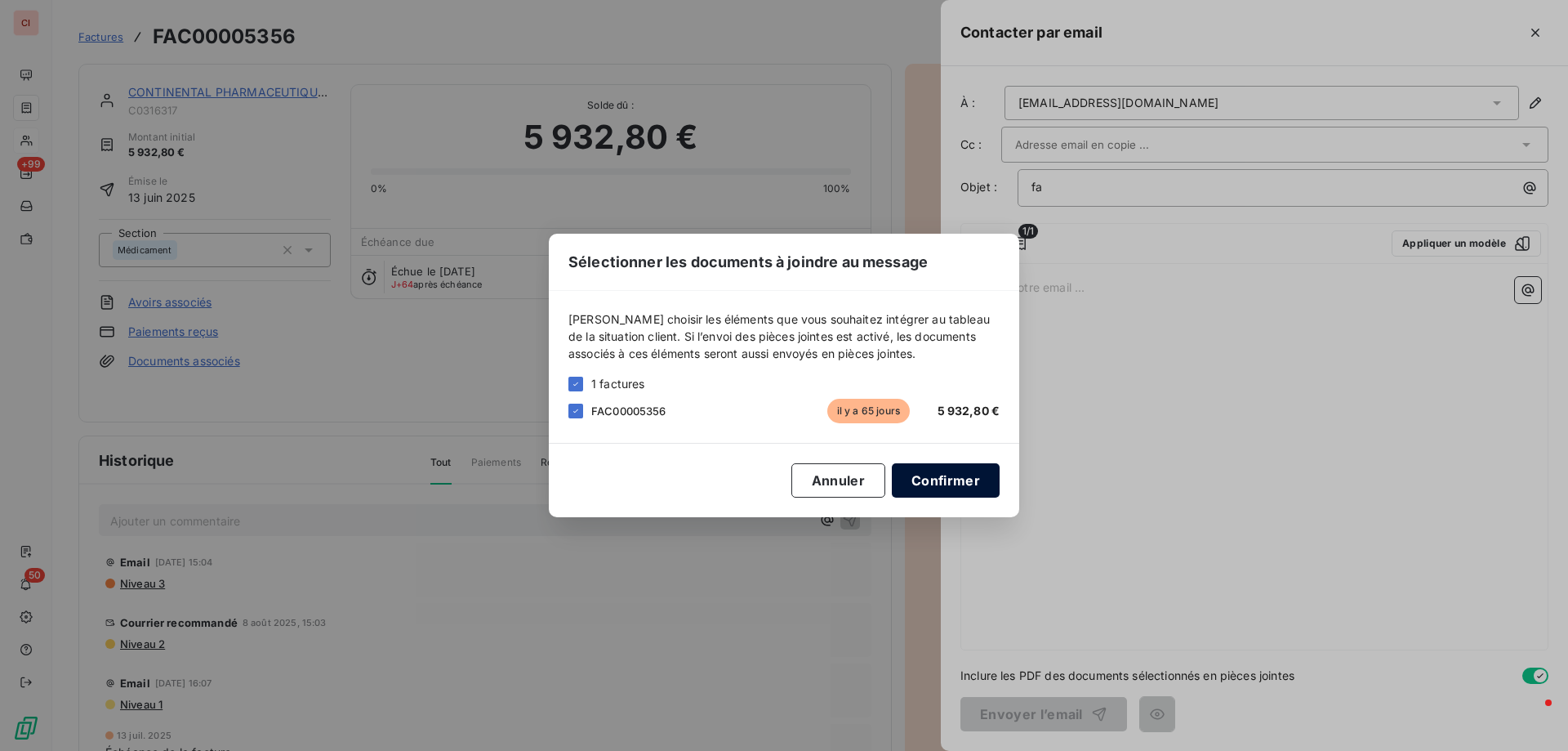
click at [942, 483] on button "Confirmer" at bounding box center [946, 481] width 107 height 34
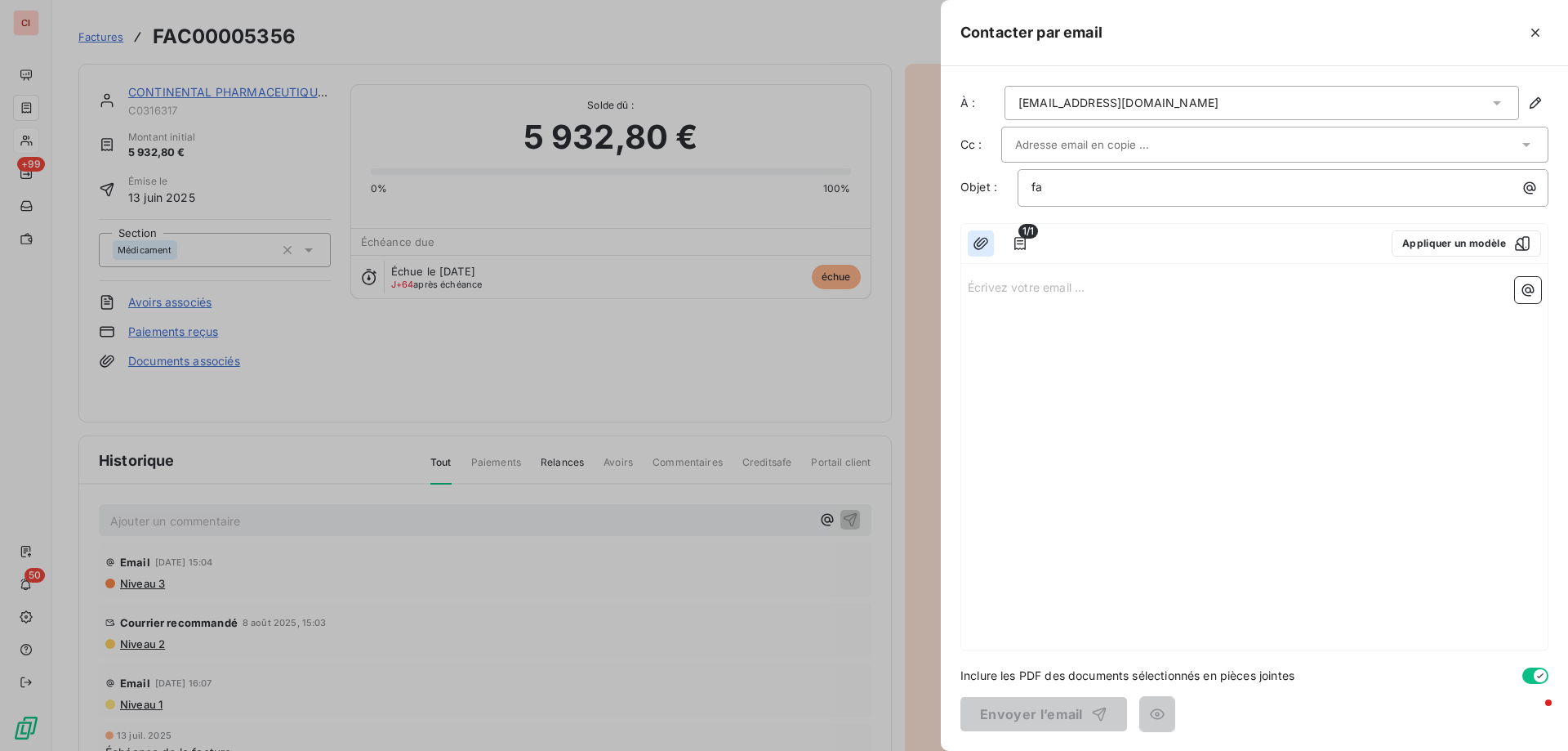
click at [980, 247] on icon "button" at bounding box center [980, 243] width 16 height 16
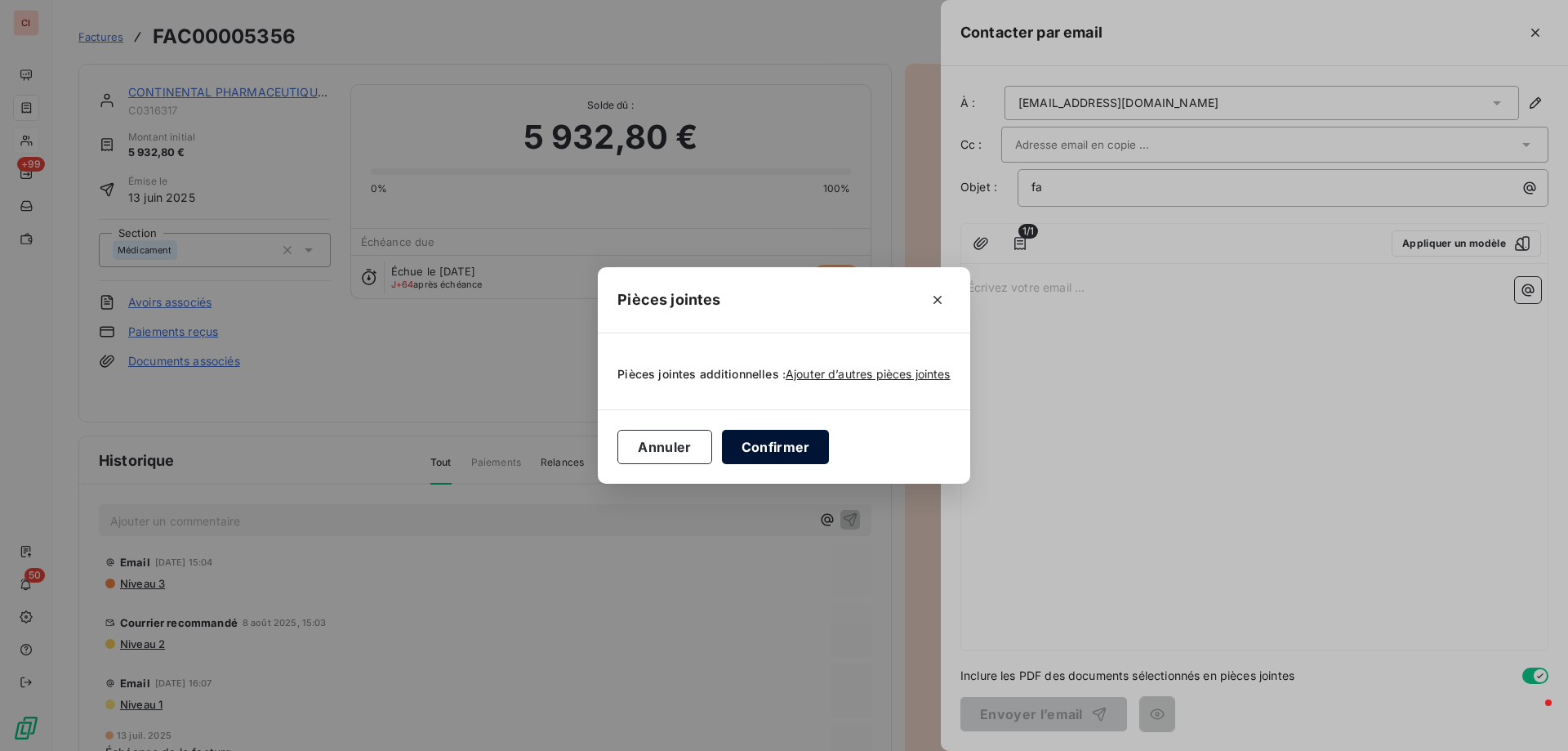
click at [792, 433] on button "Confirmer" at bounding box center [776, 447] width 107 height 34
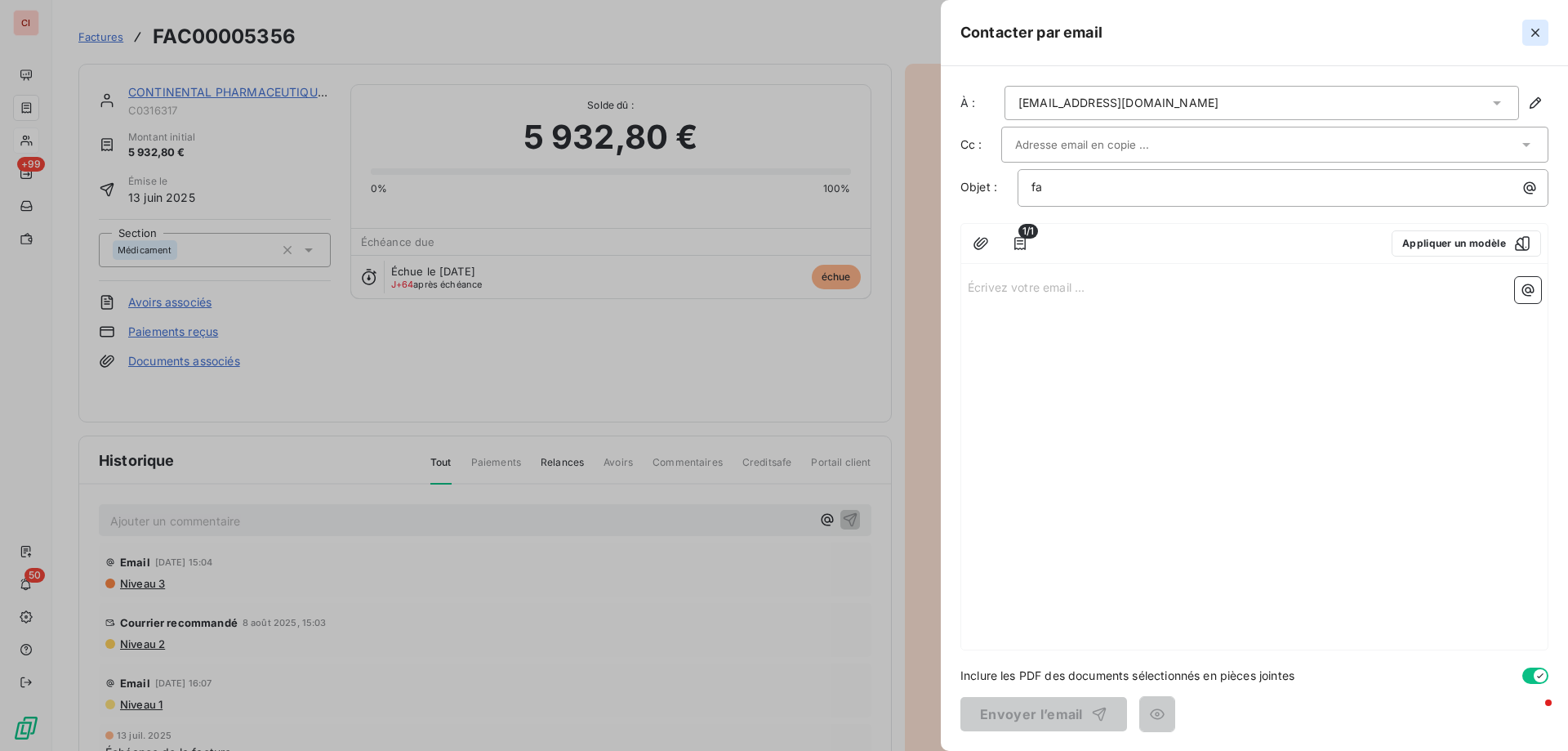
click at [1537, 32] on icon "button" at bounding box center [1535, 32] width 8 height 8
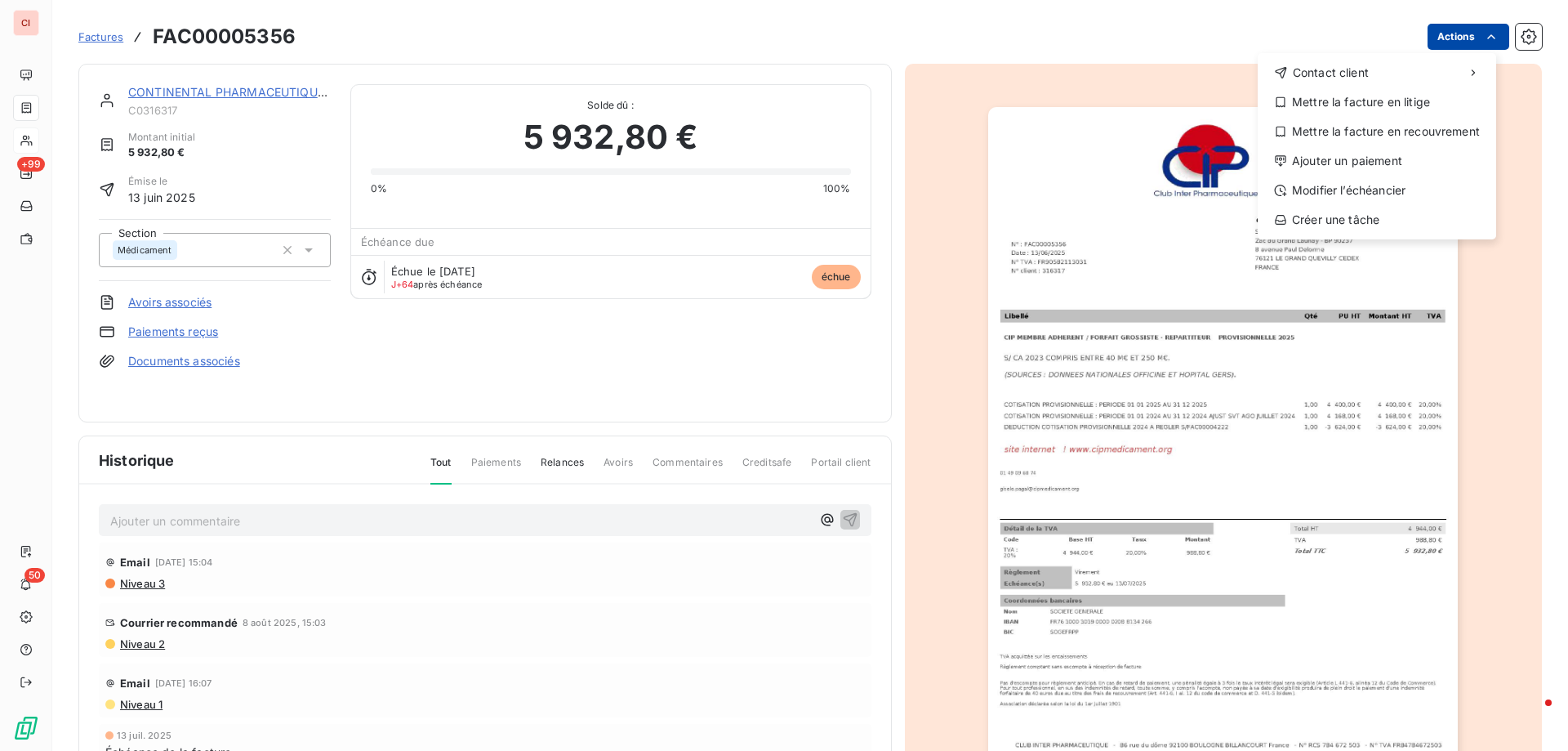
click at [1482, 46] on html "CI +99 50 Factures FAC00005356 Actions Contact client Mettre la facture en liti…" at bounding box center [784, 375] width 1568 height 751
click at [1484, 46] on html "CI +99 50 Factures FAC00005356 Actions Contact client Mettre la facture en liti…" at bounding box center [784, 375] width 1568 height 751
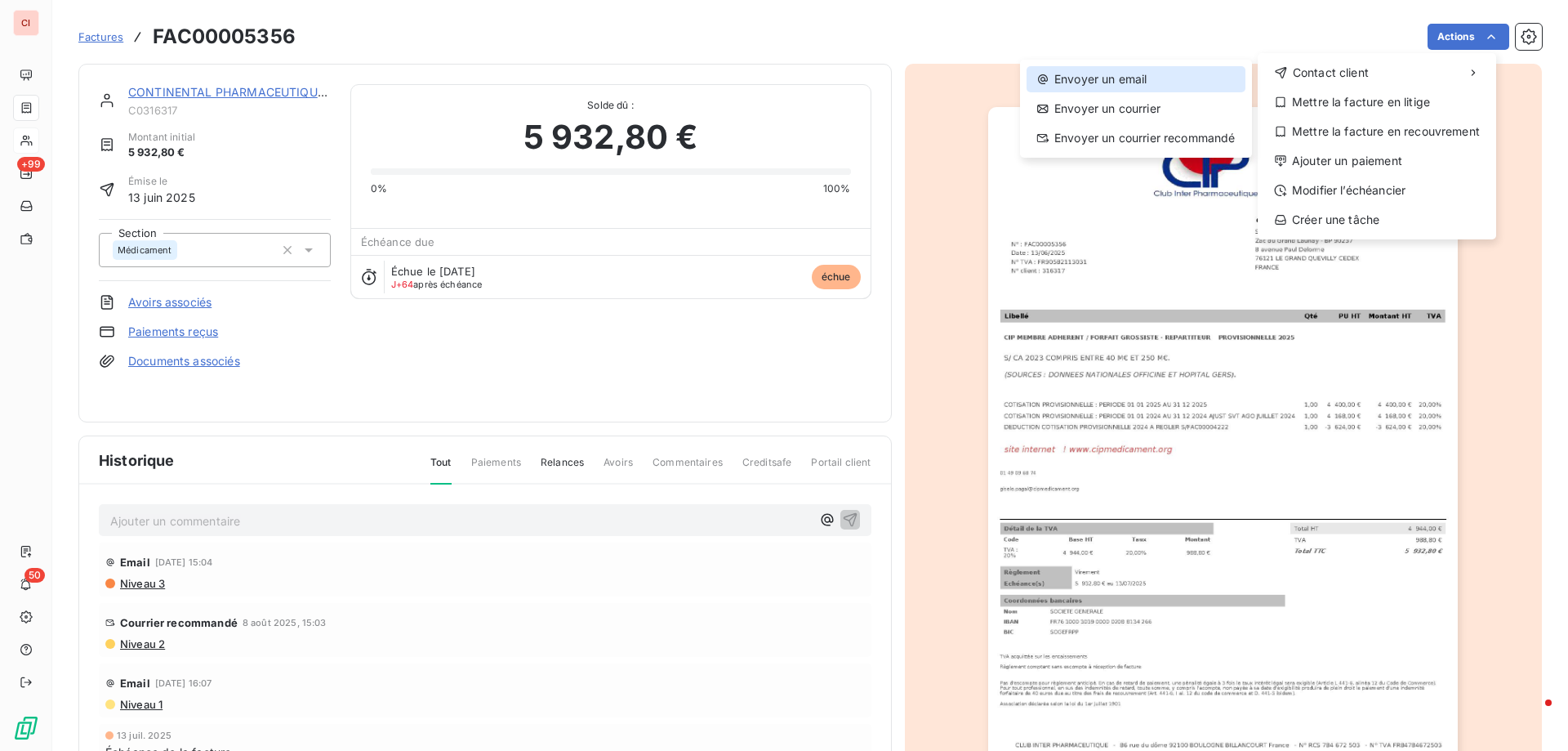
click at [1139, 76] on div "Envoyer un email" at bounding box center [1136, 79] width 219 height 26
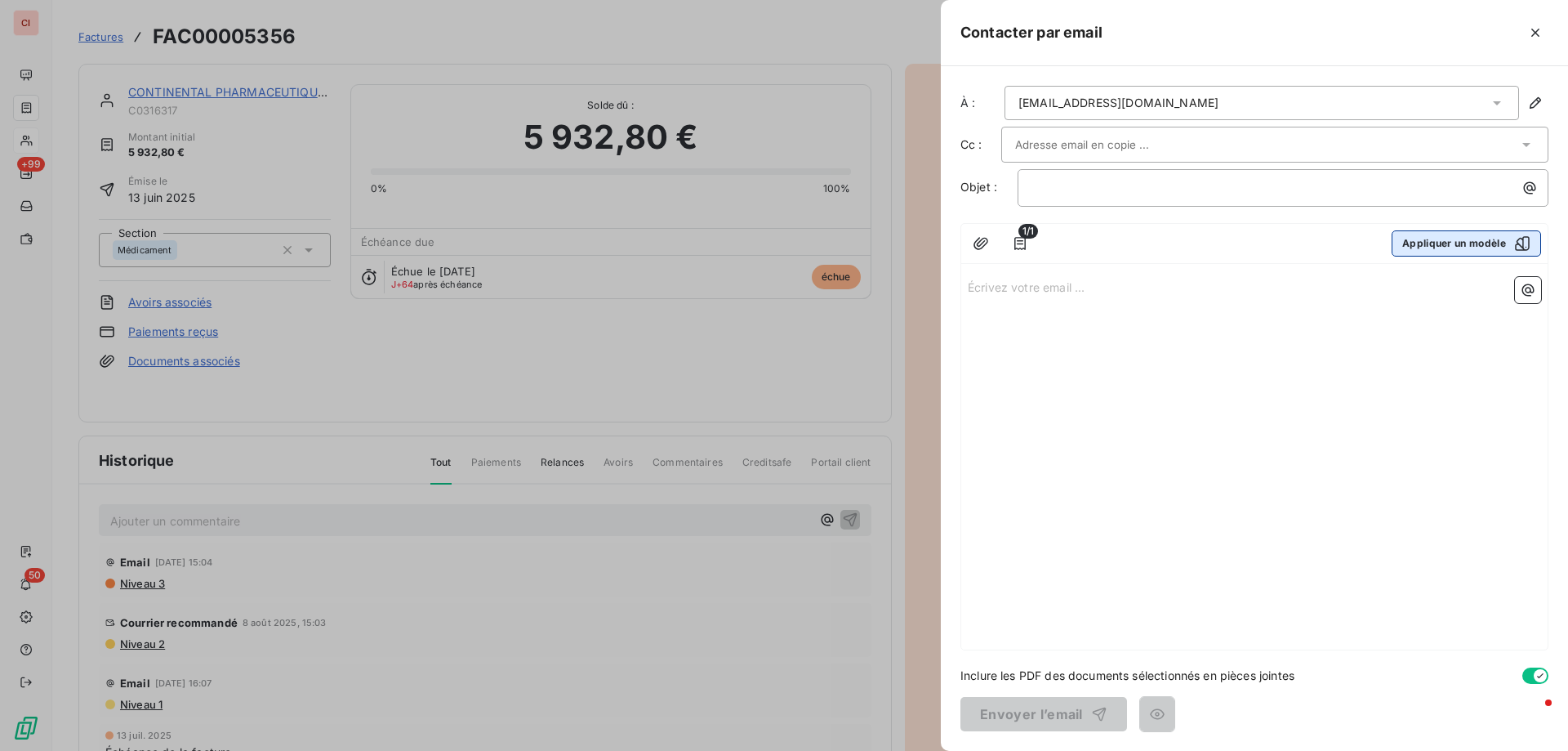
click at [1499, 250] on button "Appliquer un modèle" at bounding box center [1466, 243] width 150 height 26
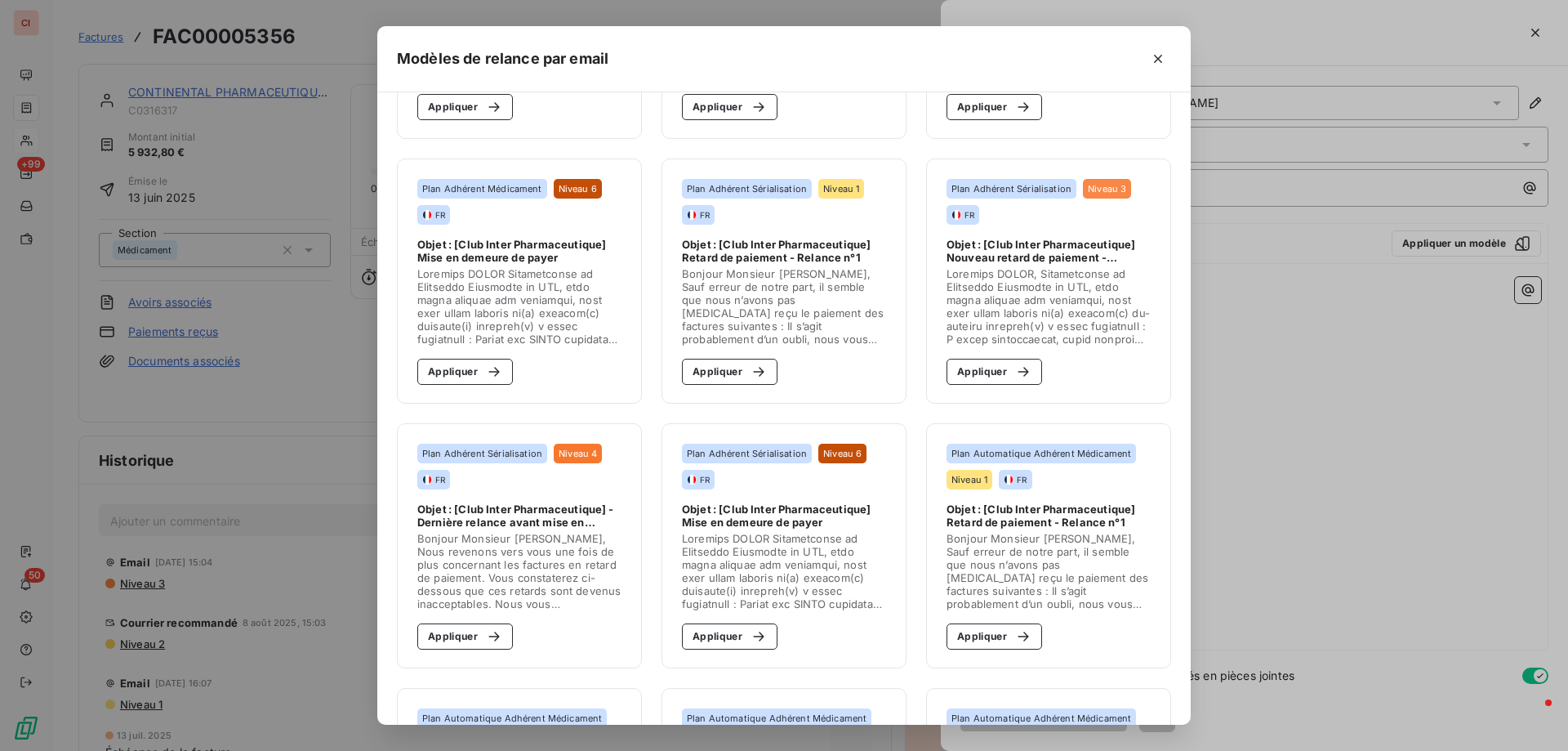
scroll to position [245, 0]
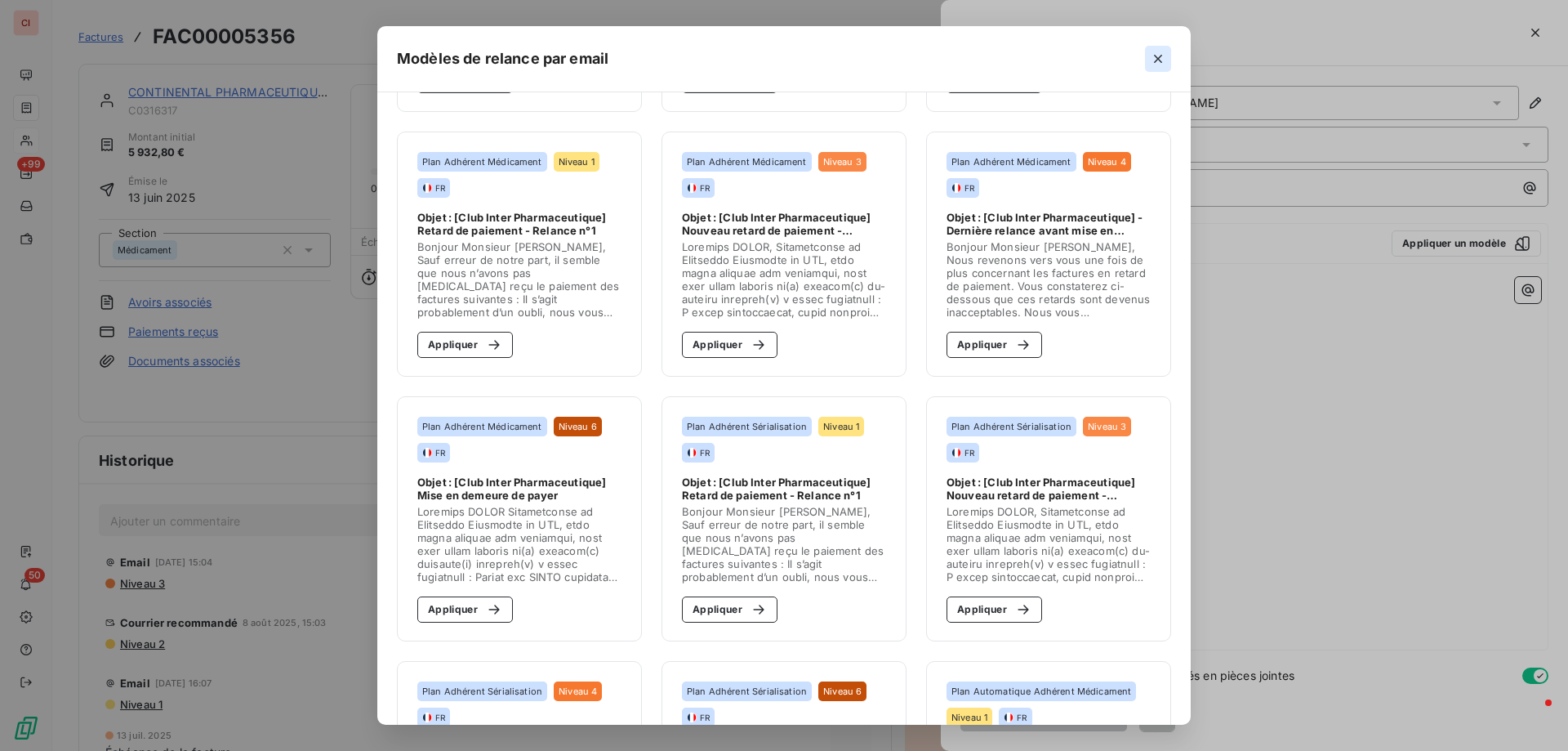
click at [1171, 64] on button "button" at bounding box center [1158, 59] width 26 height 26
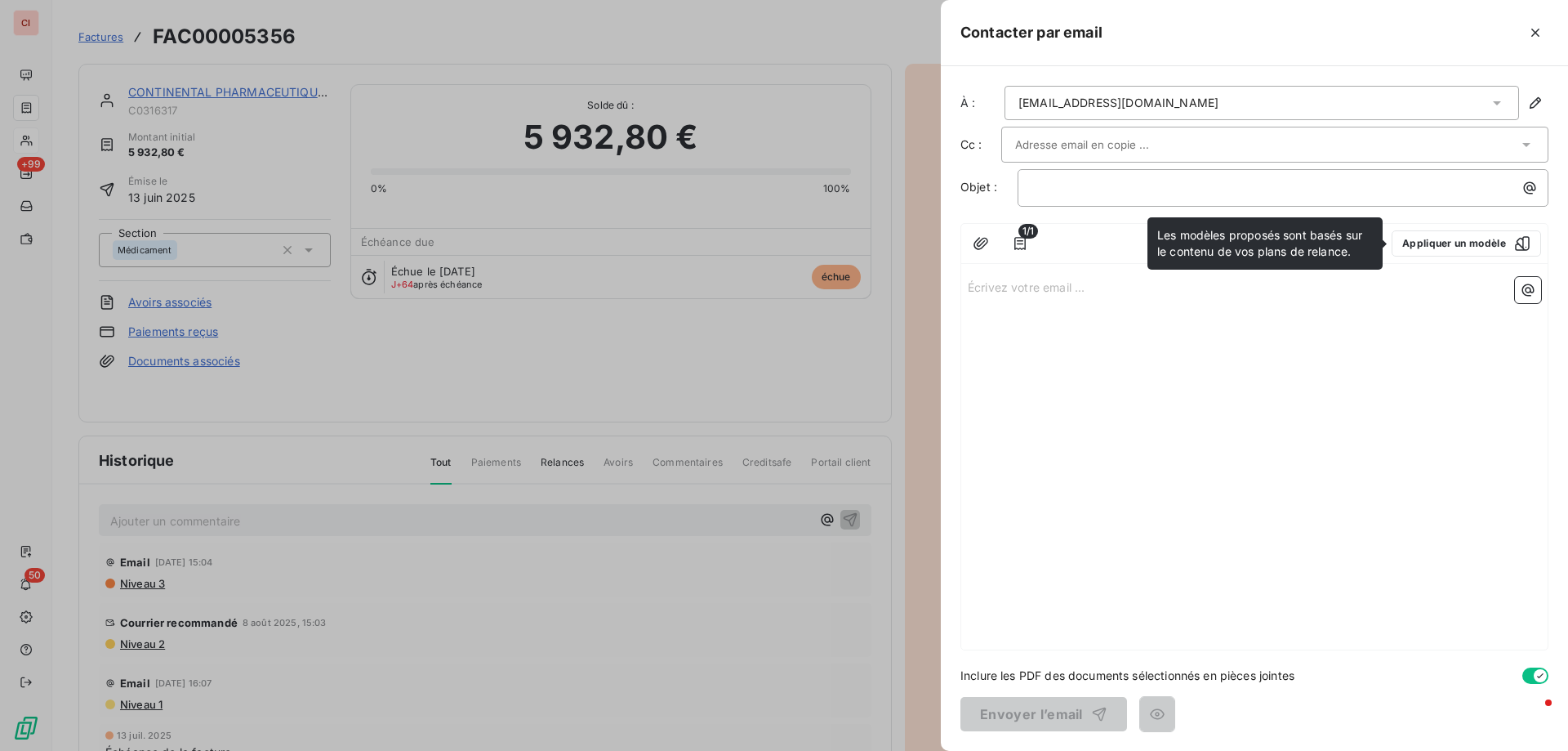
click at [1083, 198] on div "﻿" at bounding box center [1282, 188] width 531 height 38
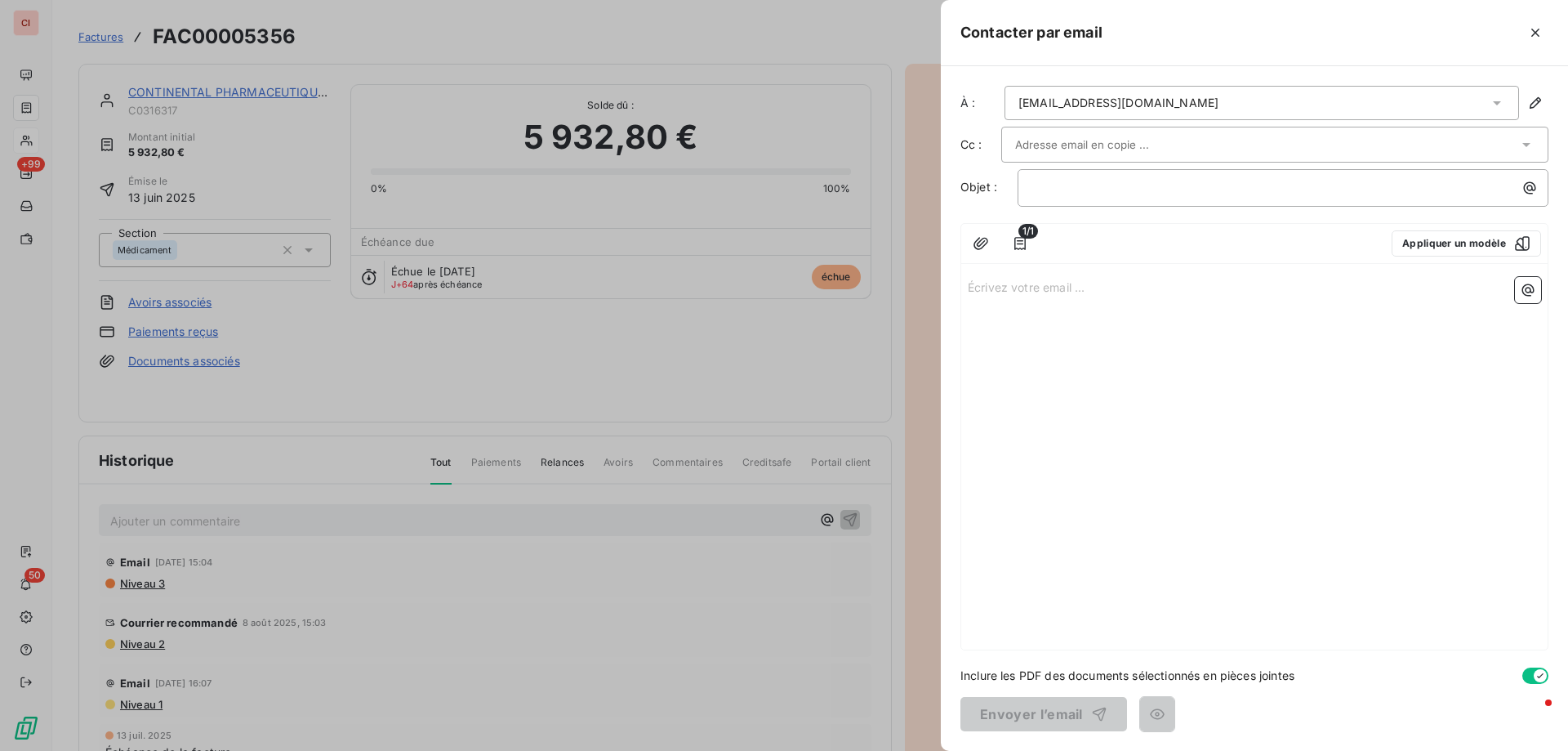
click at [1108, 197] on div "﻿" at bounding box center [1282, 188] width 531 height 38
click at [1081, 194] on p "﻿" at bounding box center [1287, 188] width 512 height 19
click at [997, 292] on p "Écrivez votre email ... ﻿" at bounding box center [1254, 286] width 574 height 19
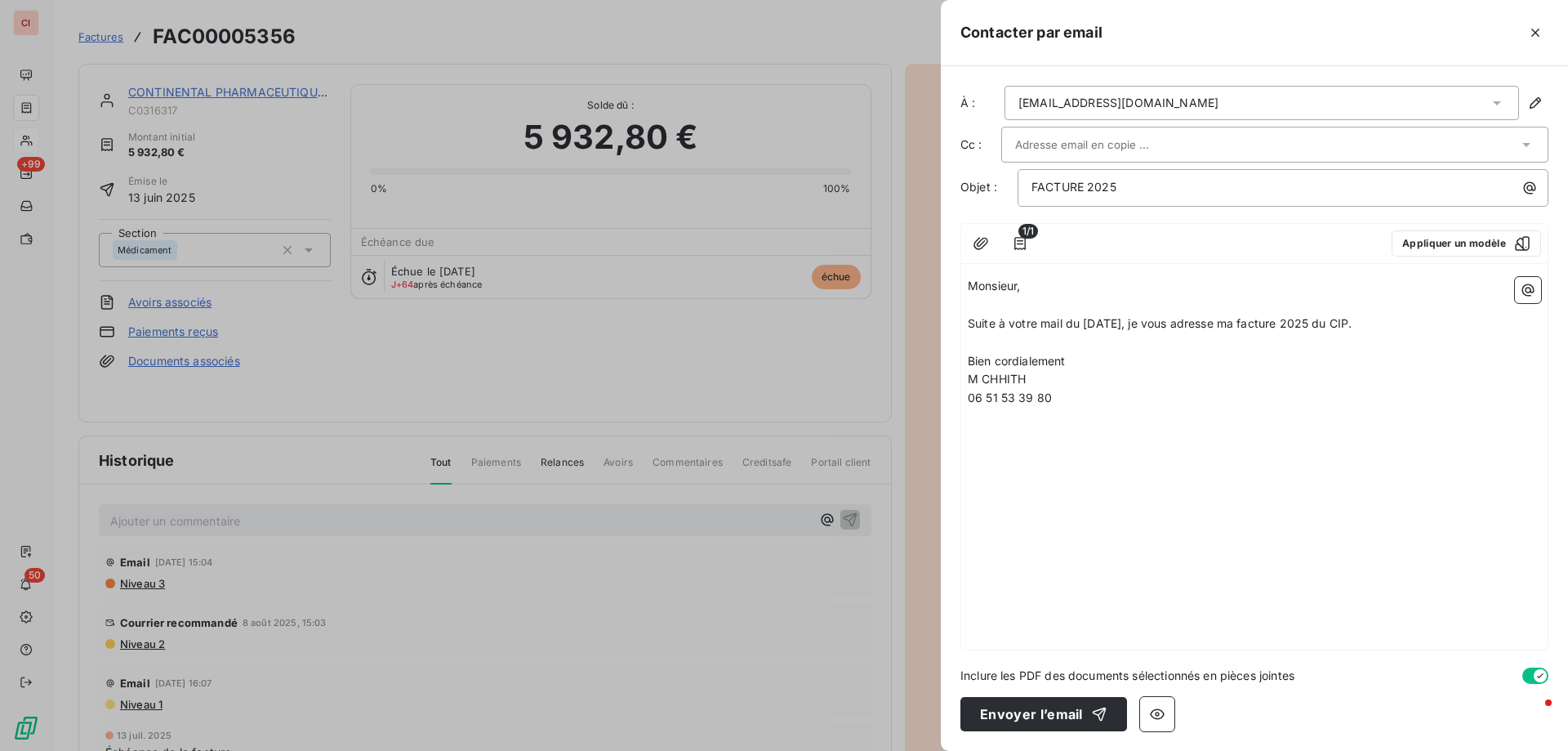
click at [1045, 384] on p "M CHHITH" at bounding box center [1254, 380] width 574 height 19
click at [1081, 361] on p "Bien cordialement" at bounding box center [1254, 362] width 574 height 19
click at [1024, 245] on icon "button" at bounding box center [1020, 243] width 16 height 16
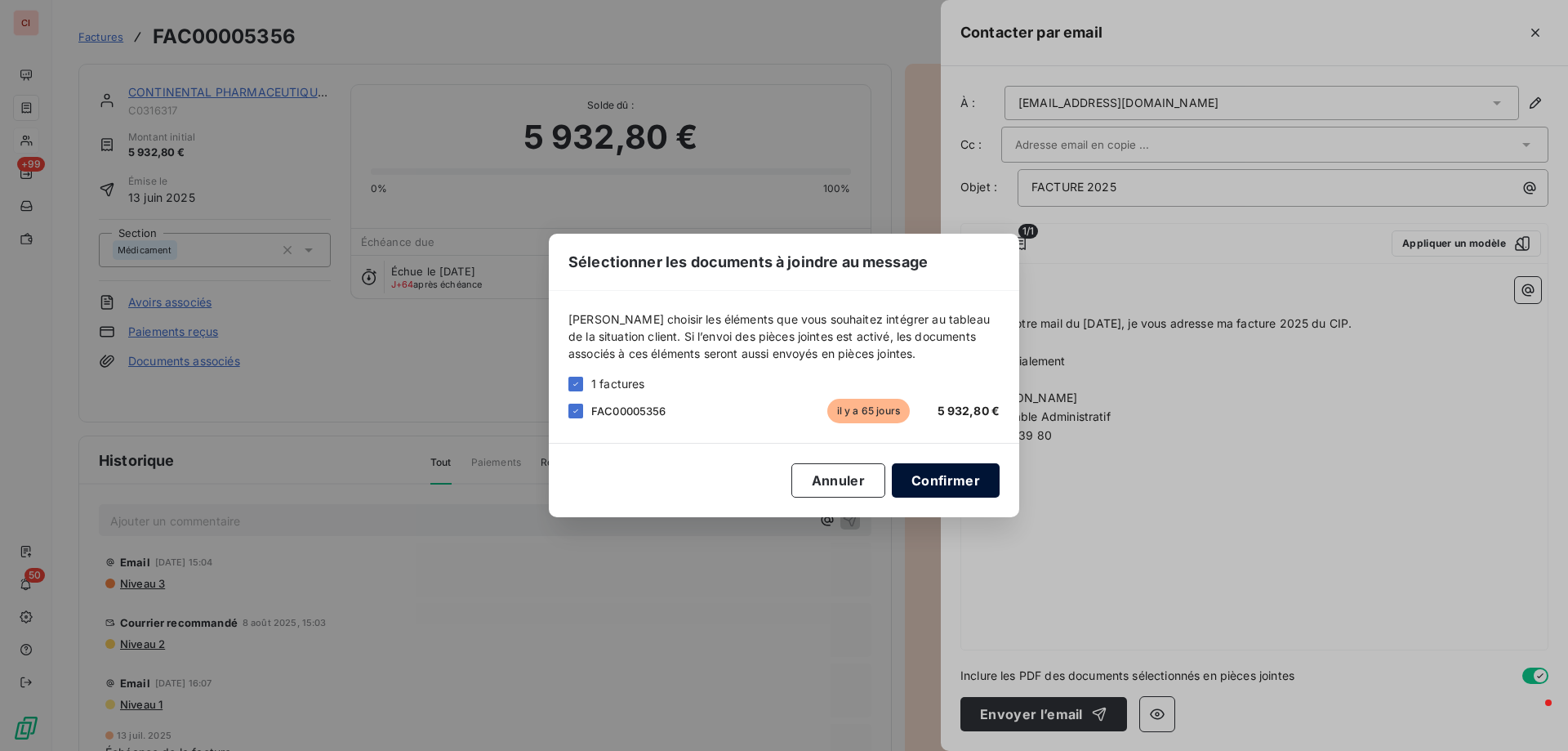
click at [921, 487] on button "Confirmer" at bounding box center [946, 481] width 107 height 34
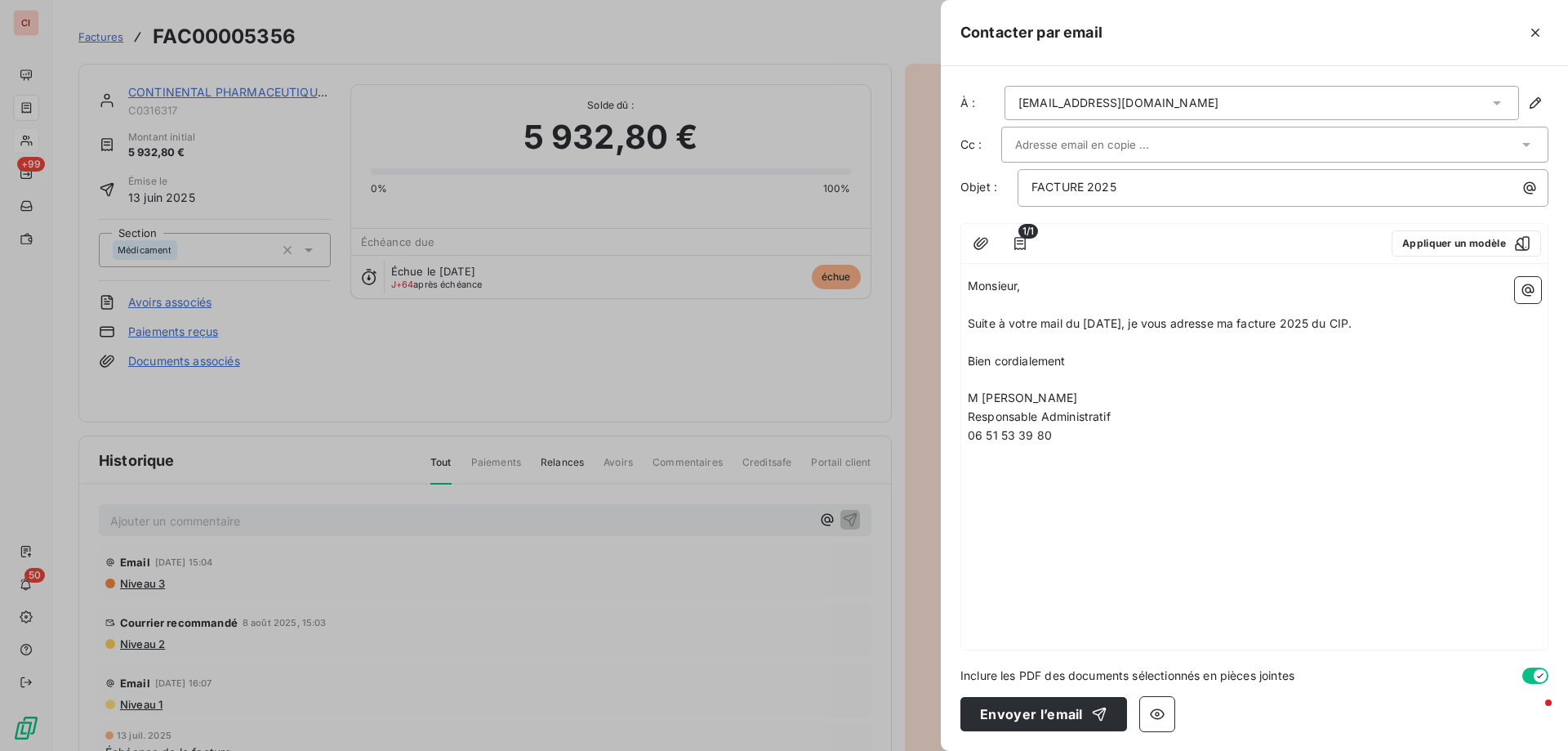
click at [1123, 151] on input "text" at bounding box center [1103, 144] width 175 height 24
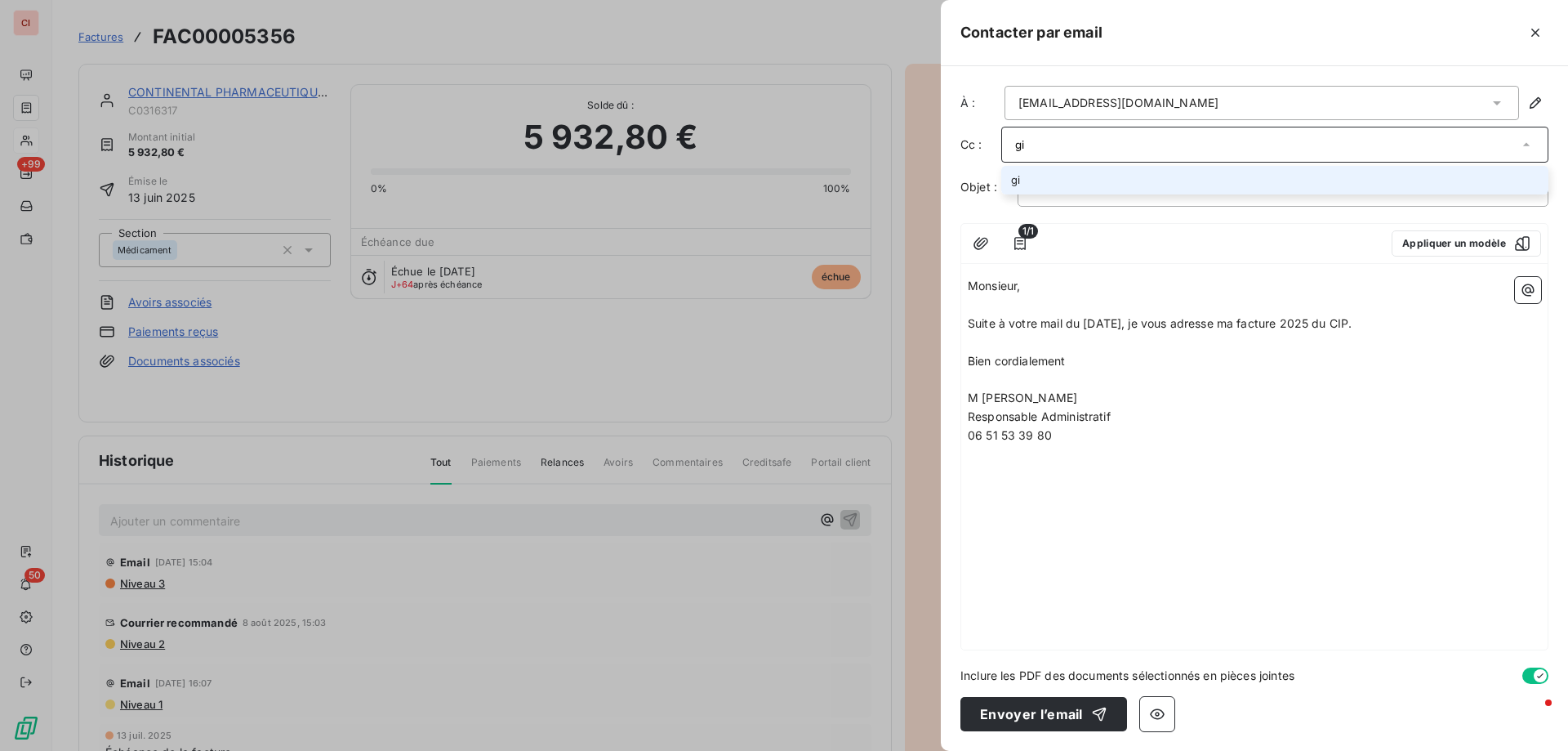
type input "g"
click at [1039, 143] on input "[EMAIL_ADDRESS][DOMAIN_NAME]" at bounding box center [1267, 144] width 503 height 24
click at [1040, 145] on input "[EMAIL_ADDRESS][DOMAIN_NAME]" at bounding box center [1267, 144] width 503 height 24
type input "[EMAIL_ADDRESS][DOMAIN_NAME]"
click at [1122, 173] on li "[EMAIL_ADDRESS][DOMAIN_NAME]" at bounding box center [1275, 180] width 547 height 28
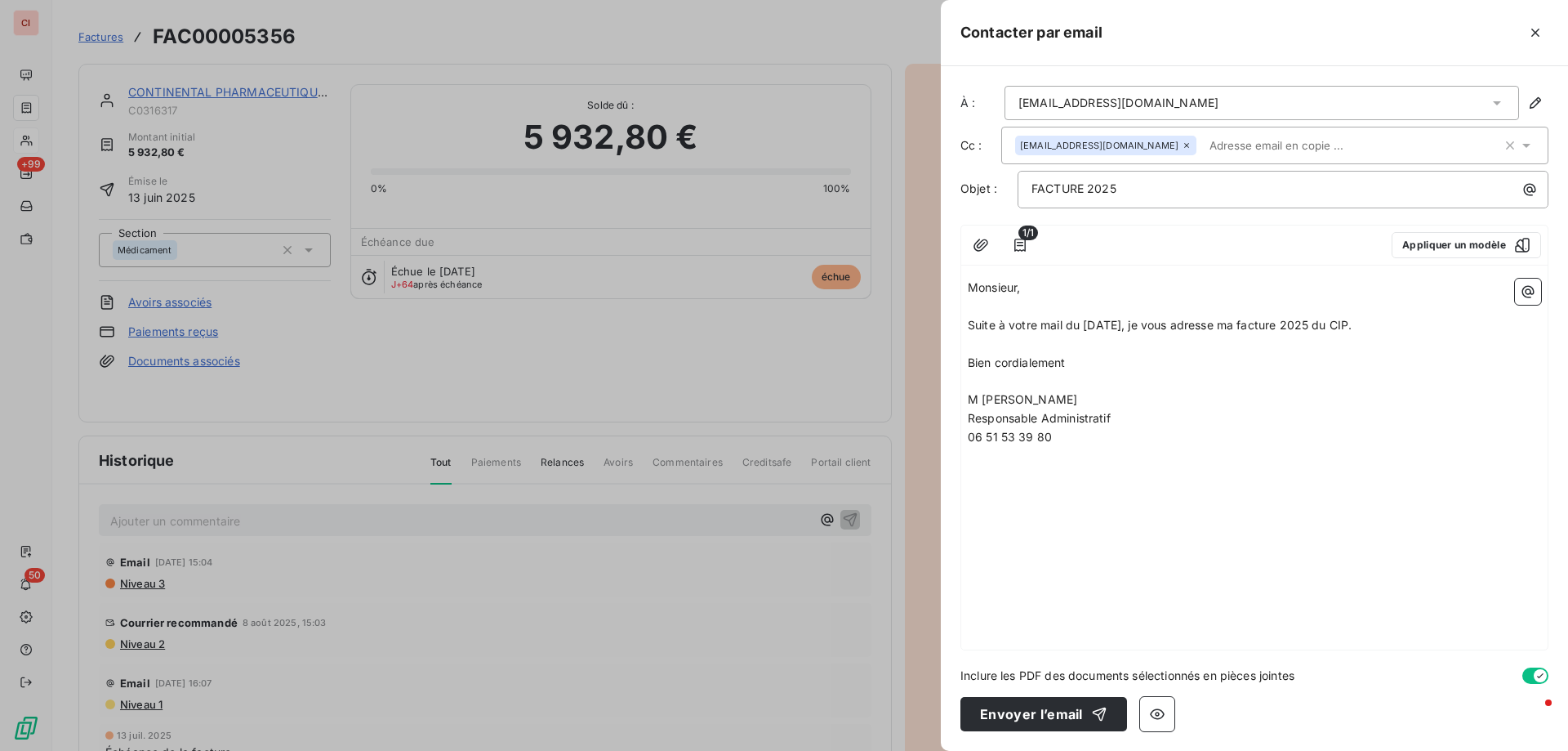
click at [1191, 255] on div at bounding box center [1212, 245] width 333 height 26
drag, startPoint x: 1142, startPoint y: 101, endPoint x: 1011, endPoint y: 108, distance: 131.2
click at [1011, 108] on div "[EMAIL_ADDRESS][DOMAIN_NAME]" at bounding box center [1262, 103] width 514 height 34
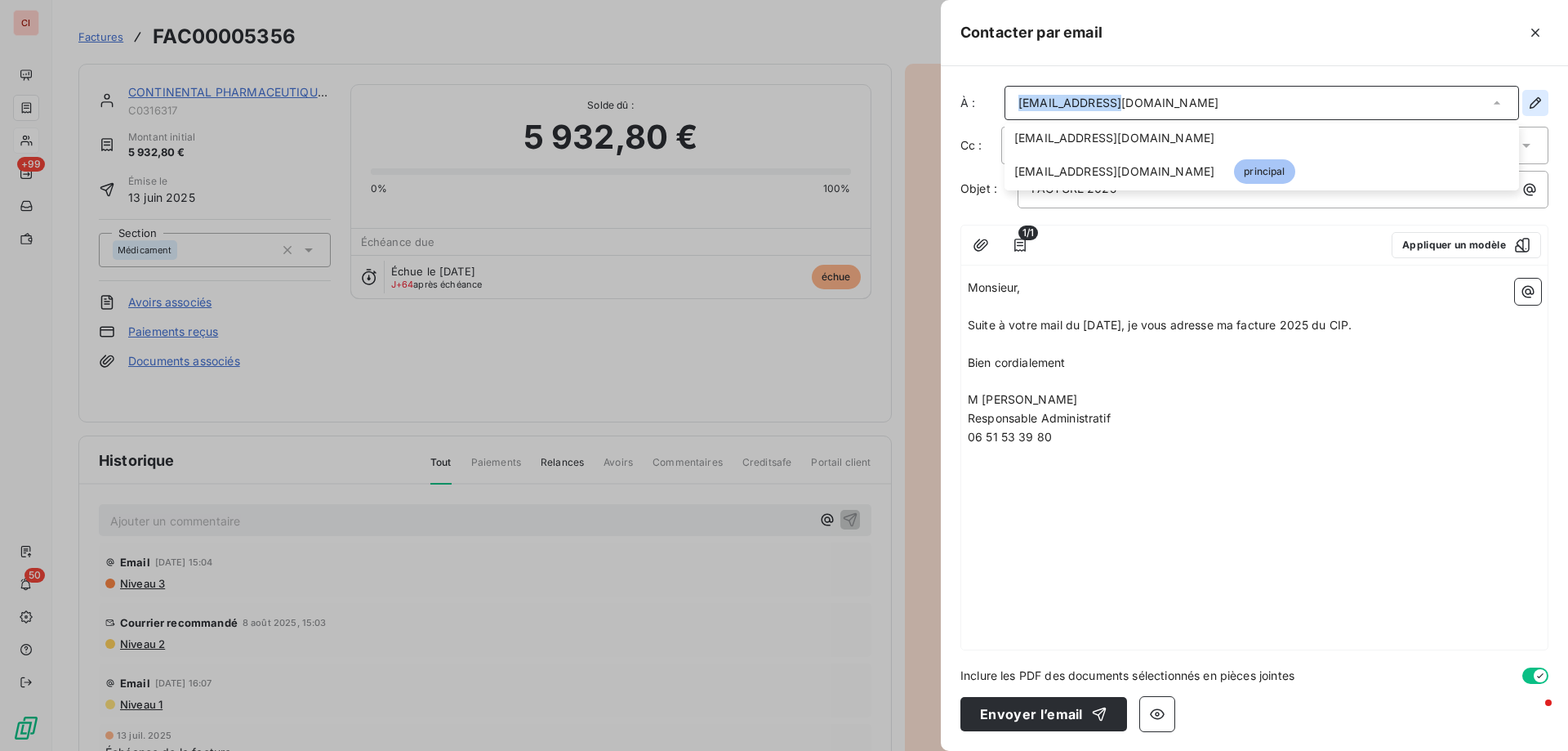
click at [1537, 102] on icon "button" at bounding box center [1535, 103] width 16 height 16
type input "[PERSON_NAME]"
type input "PUECH"
type input "[EMAIL_ADDRESS][DOMAIN_NAME]"
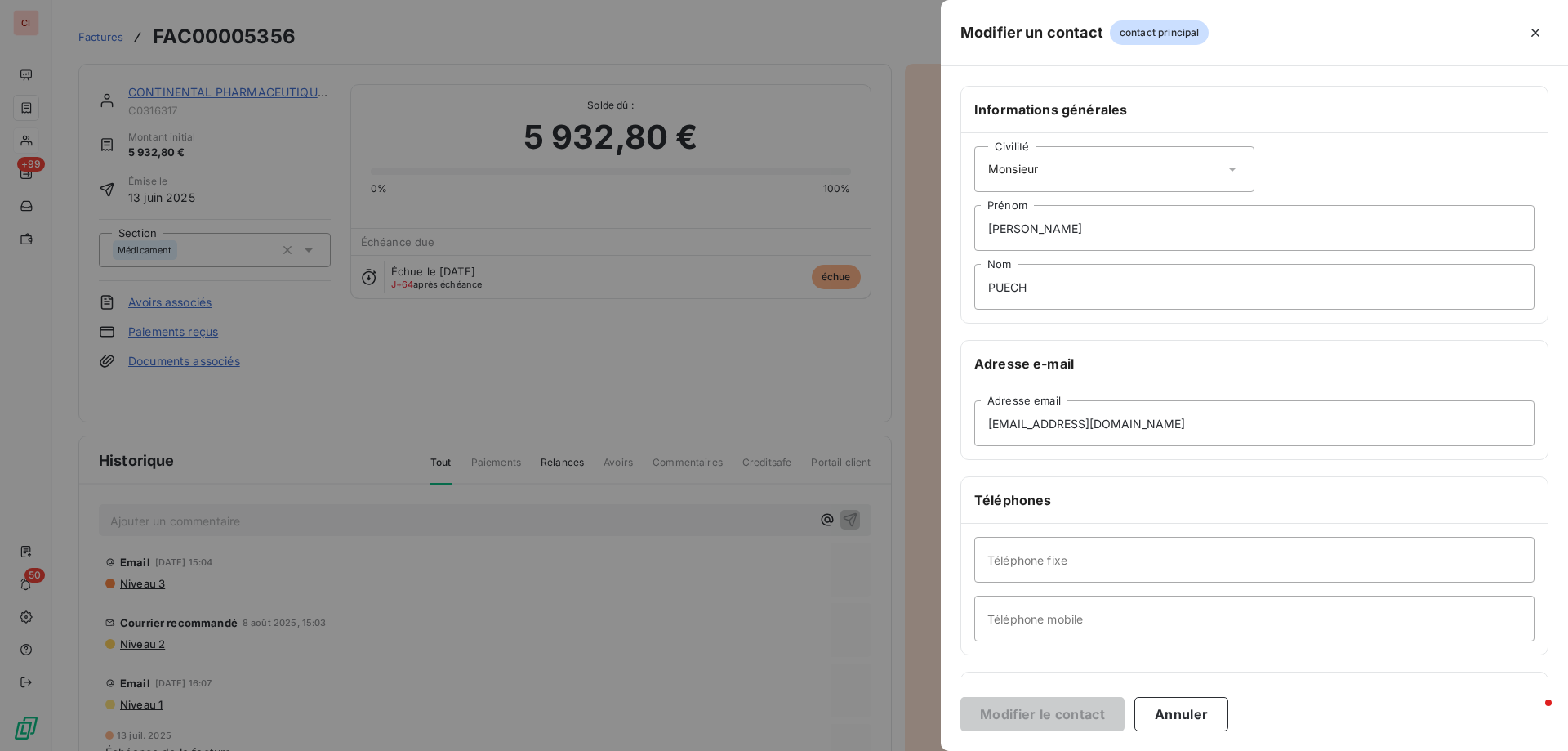
click at [1255, 101] on h6 "Informations générales" at bounding box center [1254, 109] width 561 height 20
click at [1547, 32] on button "button" at bounding box center [1536, 33] width 26 height 26
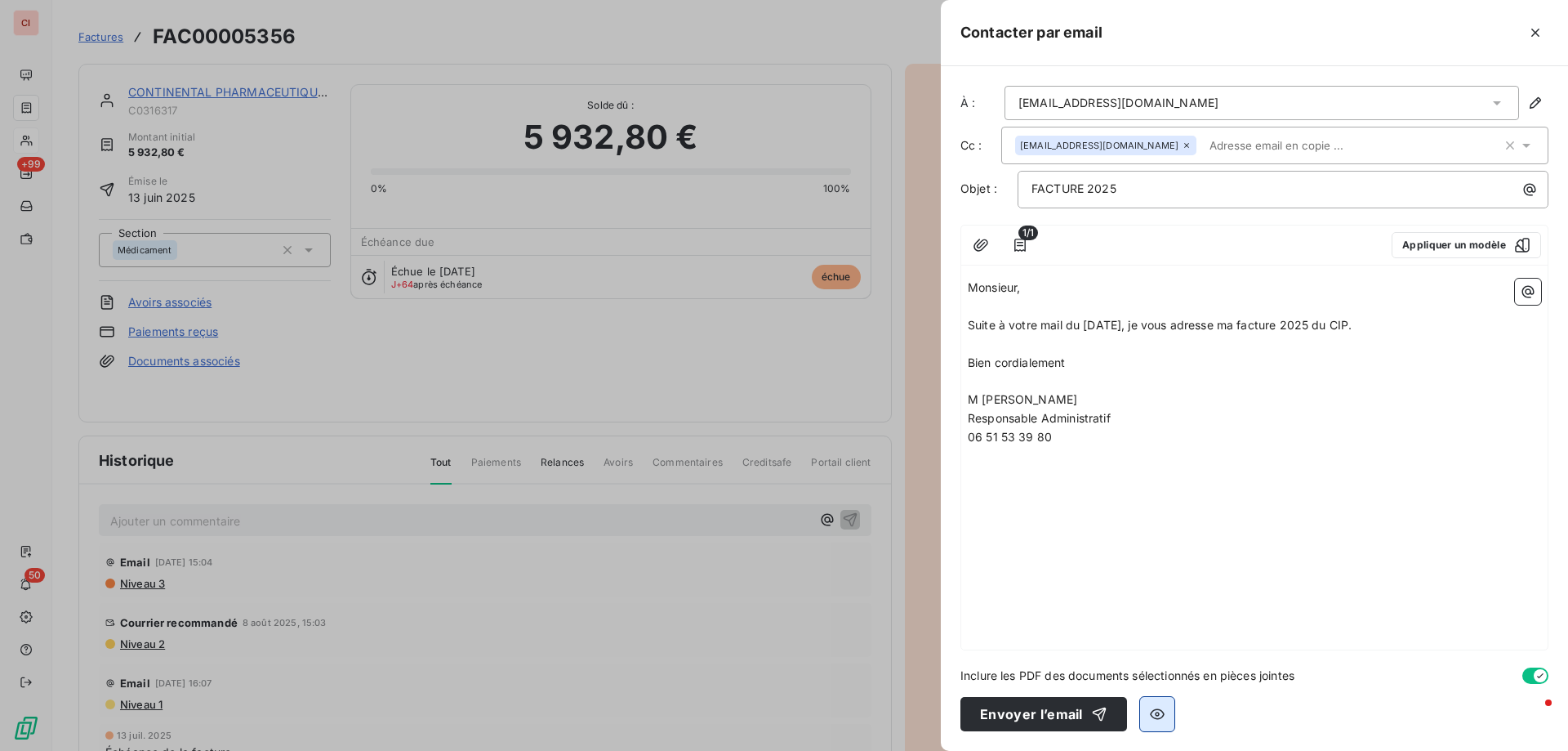
click at [1160, 717] on icon "button" at bounding box center [1157, 713] width 16 height 16
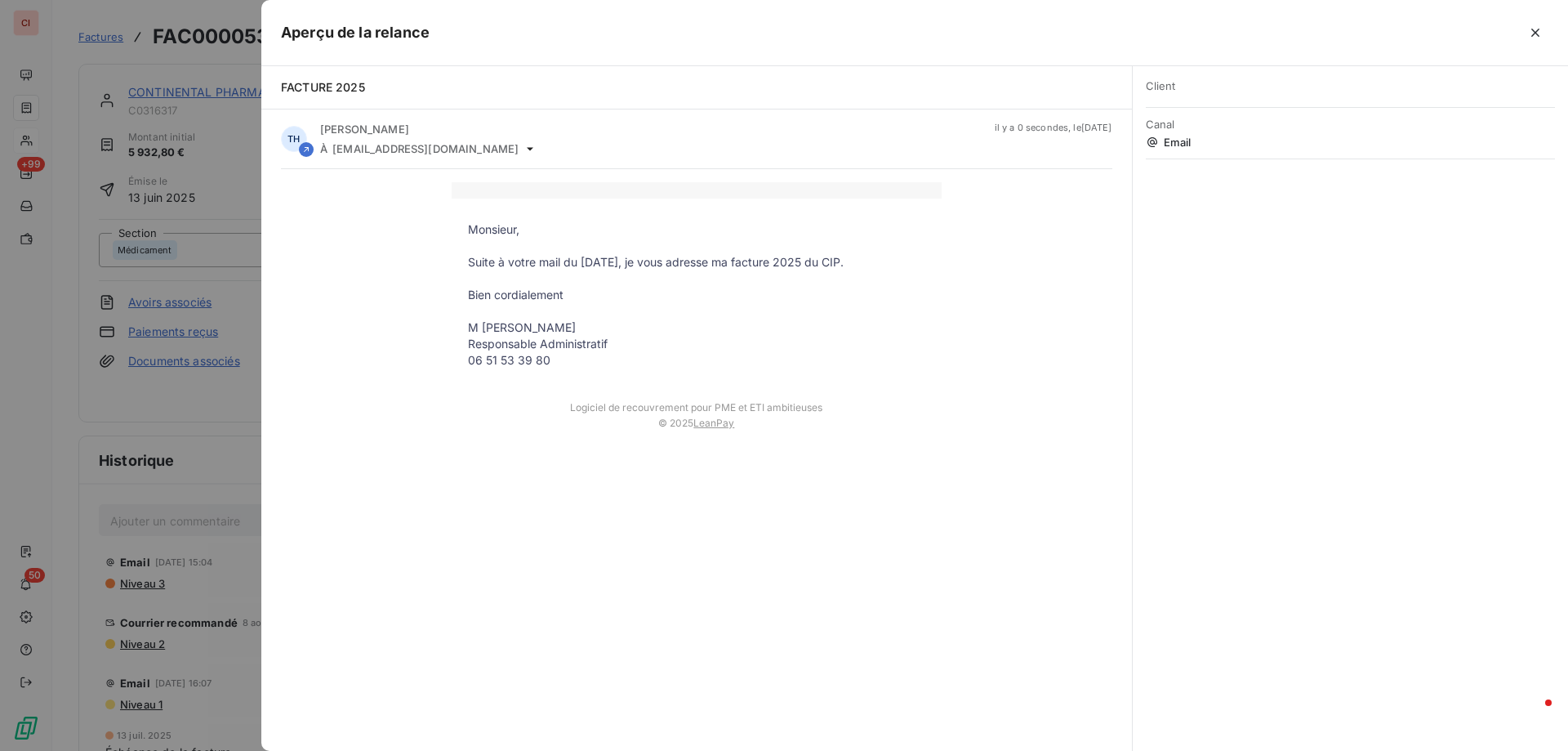
click at [609, 415] on td "© 2025 LeanPay" at bounding box center [696, 430] width 490 height 32
click at [1537, 30] on icon "button" at bounding box center [1535, 32] width 16 height 16
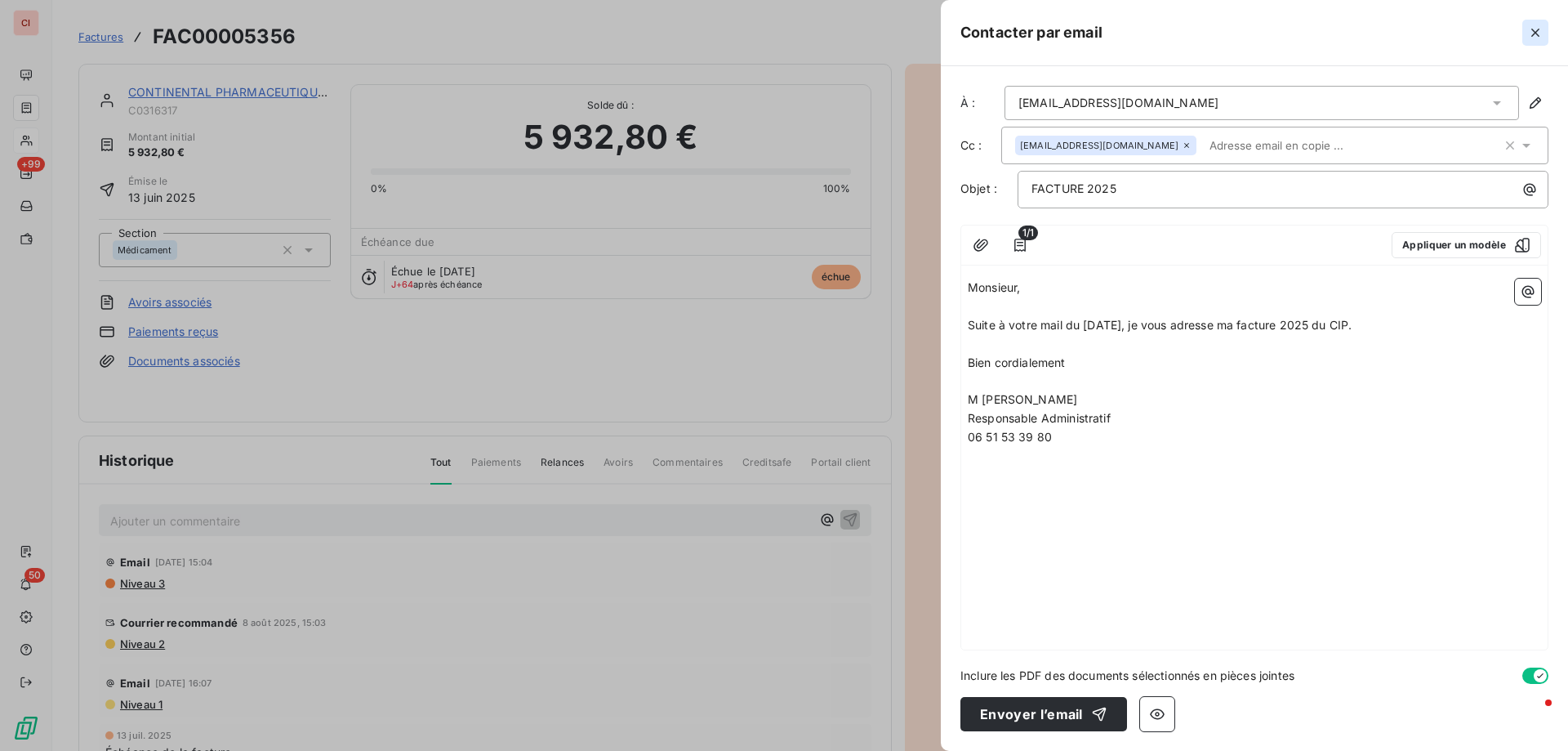
click at [1532, 33] on icon "button" at bounding box center [1535, 32] width 16 height 16
